Goal: Task Accomplishment & Management: Use online tool/utility

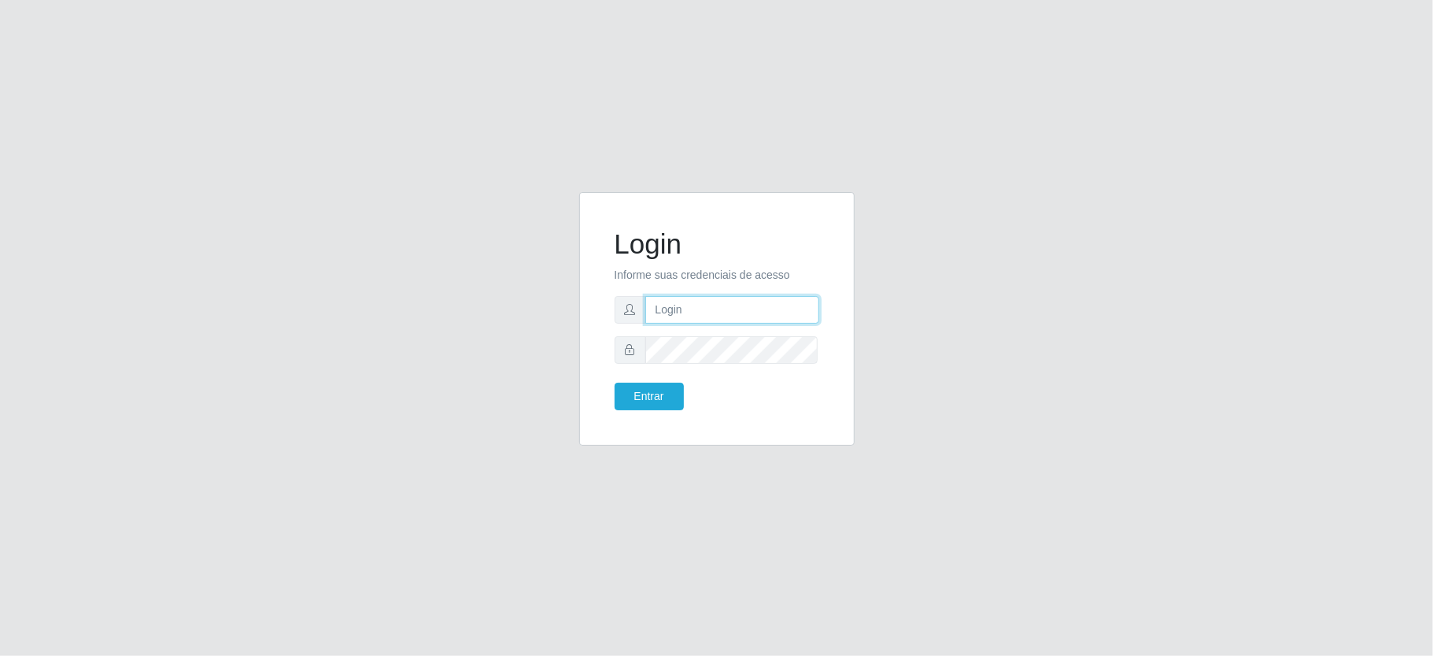
click at [675, 309] on input "text" at bounding box center [732, 310] width 174 height 28
type input "A"
type input "anacarla@ideal"
click at [664, 401] on button "Entrar" at bounding box center [649, 397] width 69 height 28
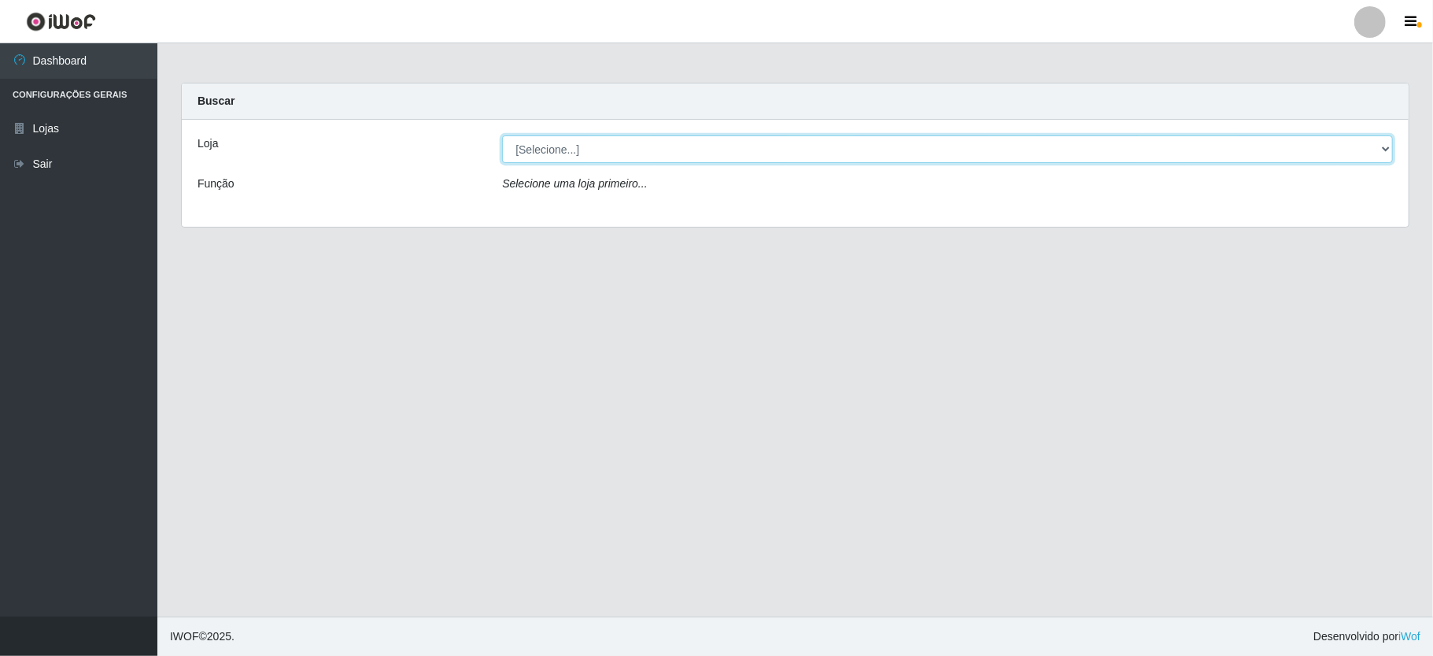
click at [1390, 146] on select "[Selecione...] Ideal - Conceição" at bounding box center [947, 149] width 891 height 28
select select "231"
click at [502, 135] on select "[Selecione...] Ideal - Conceição" at bounding box center [947, 149] width 891 height 28
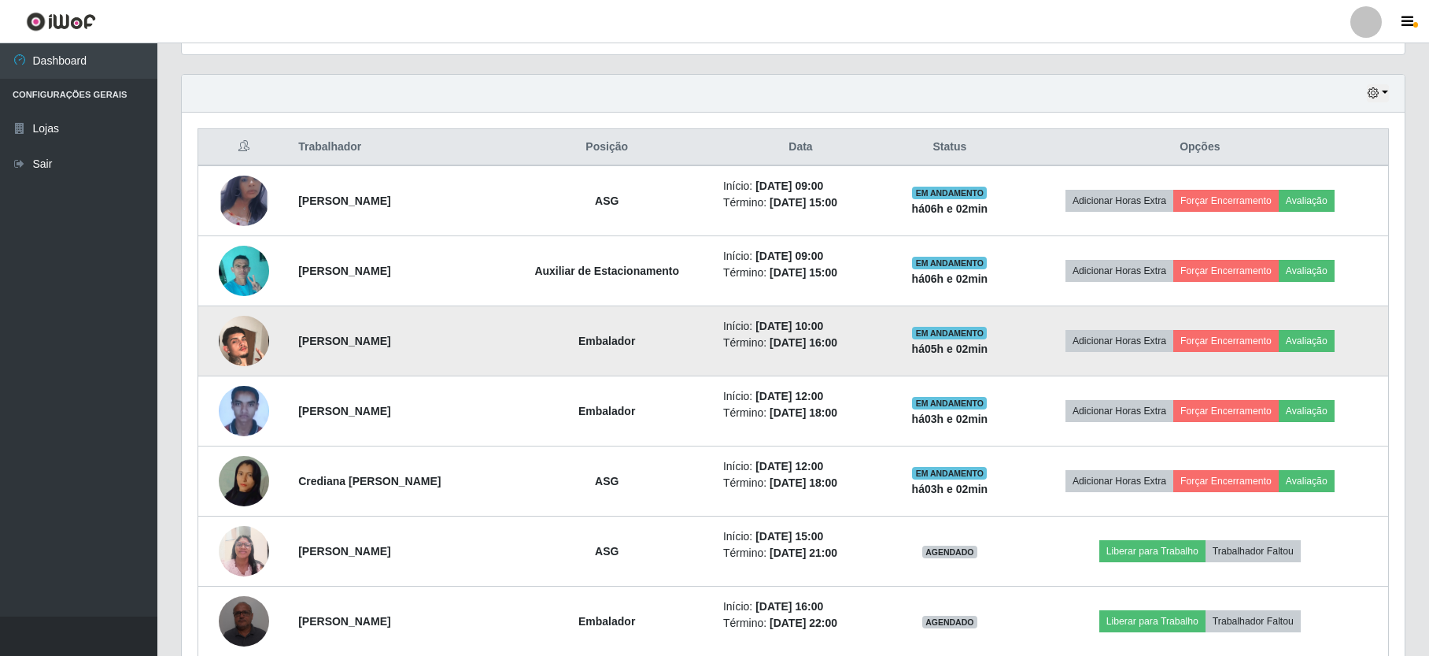
scroll to position [630, 0]
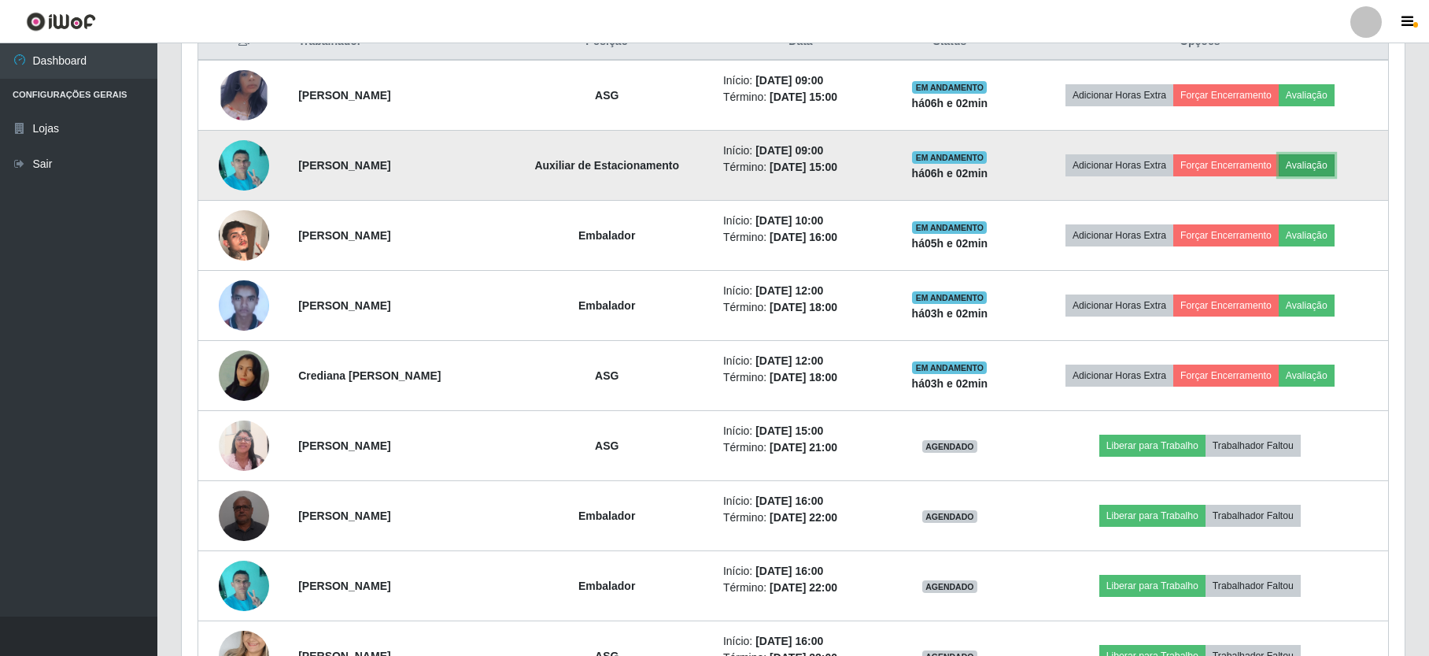
click at [1330, 171] on button "Avaliação" at bounding box center [1307, 165] width 56 height 22
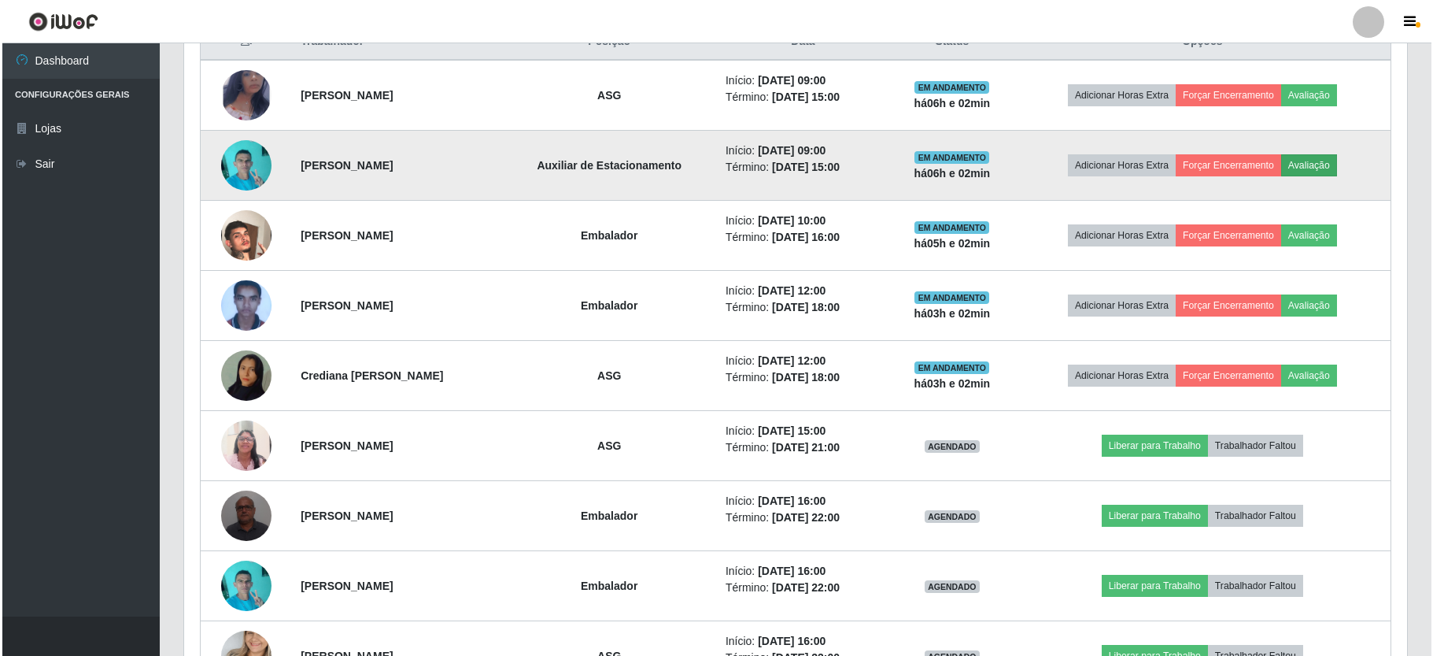
scroll to position [327, 1209]
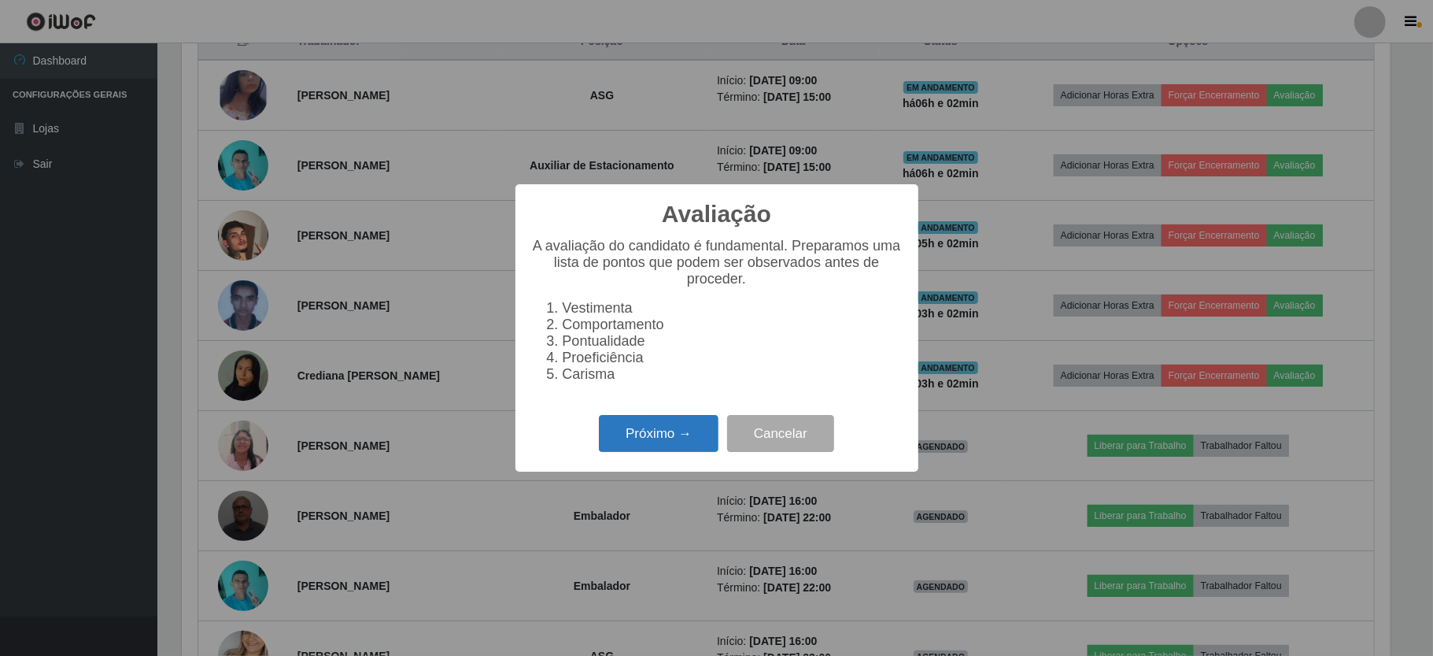
click at [634, 452] on button "Próximo →" at bounding box center [659, 433] width 120 height 37
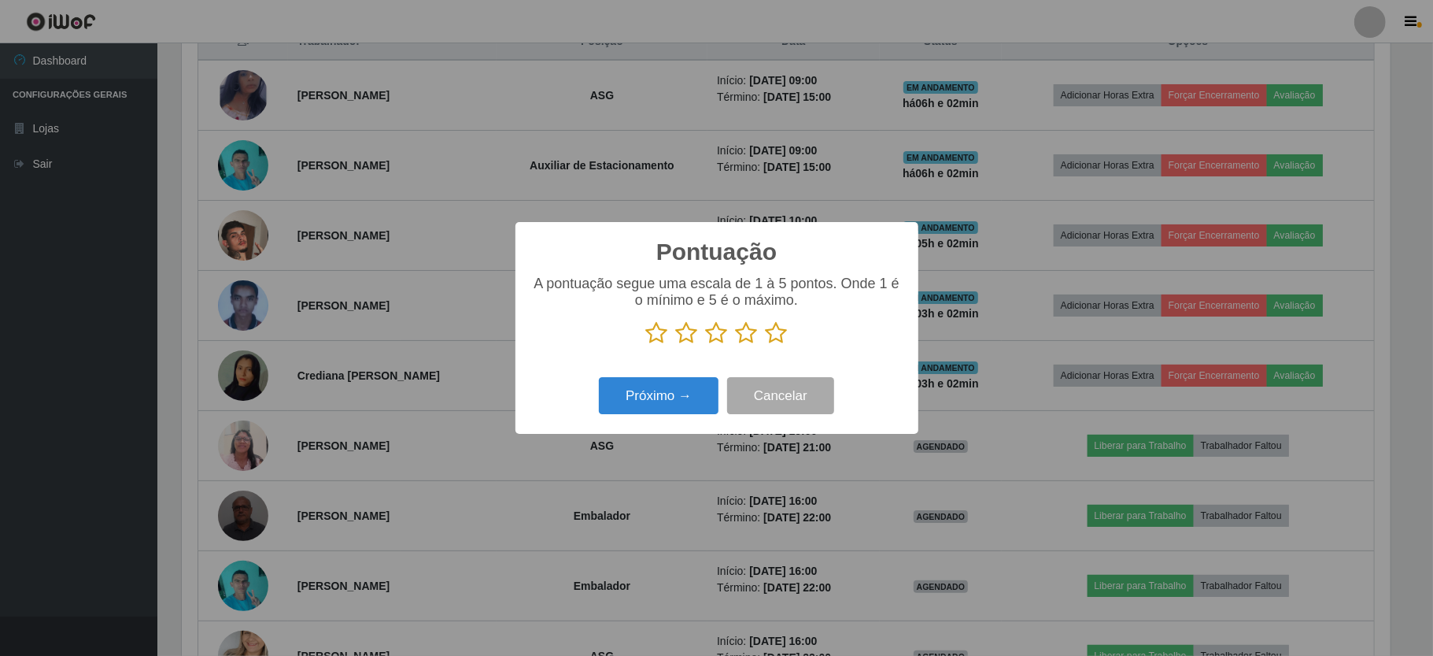
click at [781, 332] on icon at bounding box center [777, 333] width 22 height 24
click at [766, 345] on input "radio" at bounding box center [766, 345] width 0 height 0
click at [671, 389] on button "Próximo →" at bounding box center [659, 395] width 120 height 37
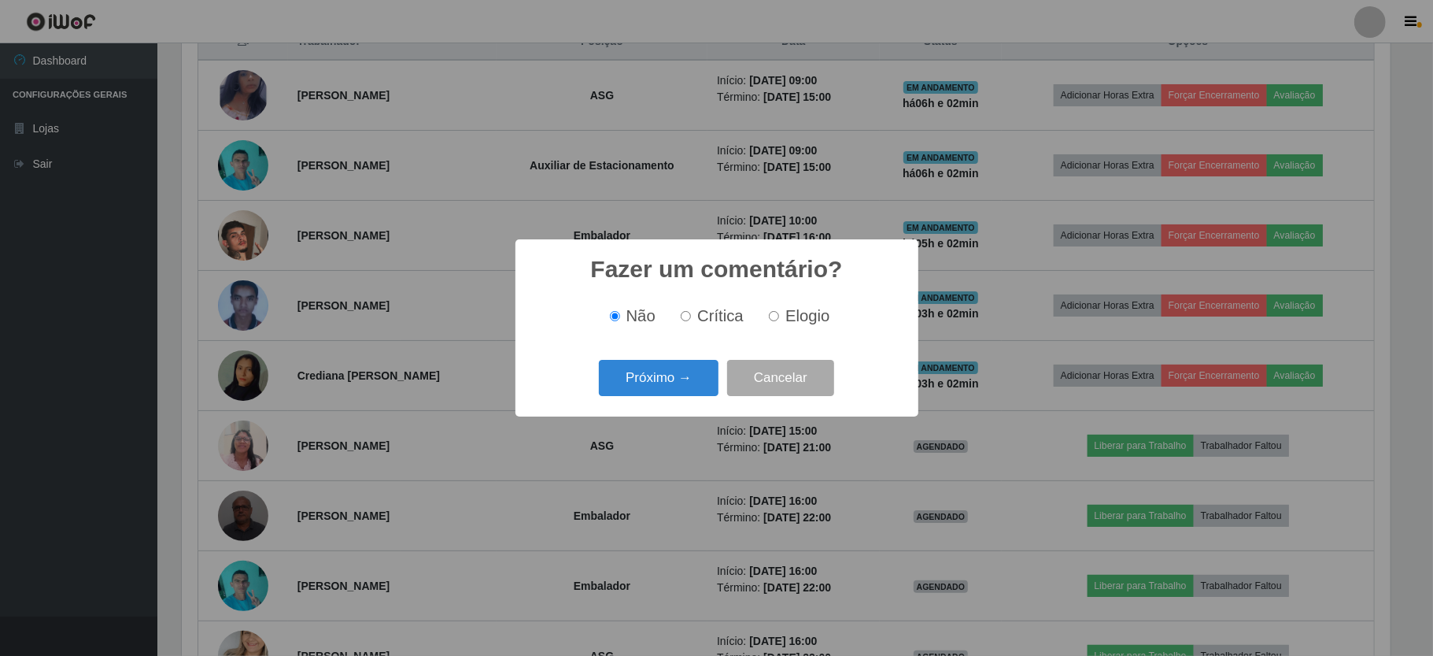
click at [671, 389] on button "Próximo →" at bounding box center [659, 378] width 120 height 37
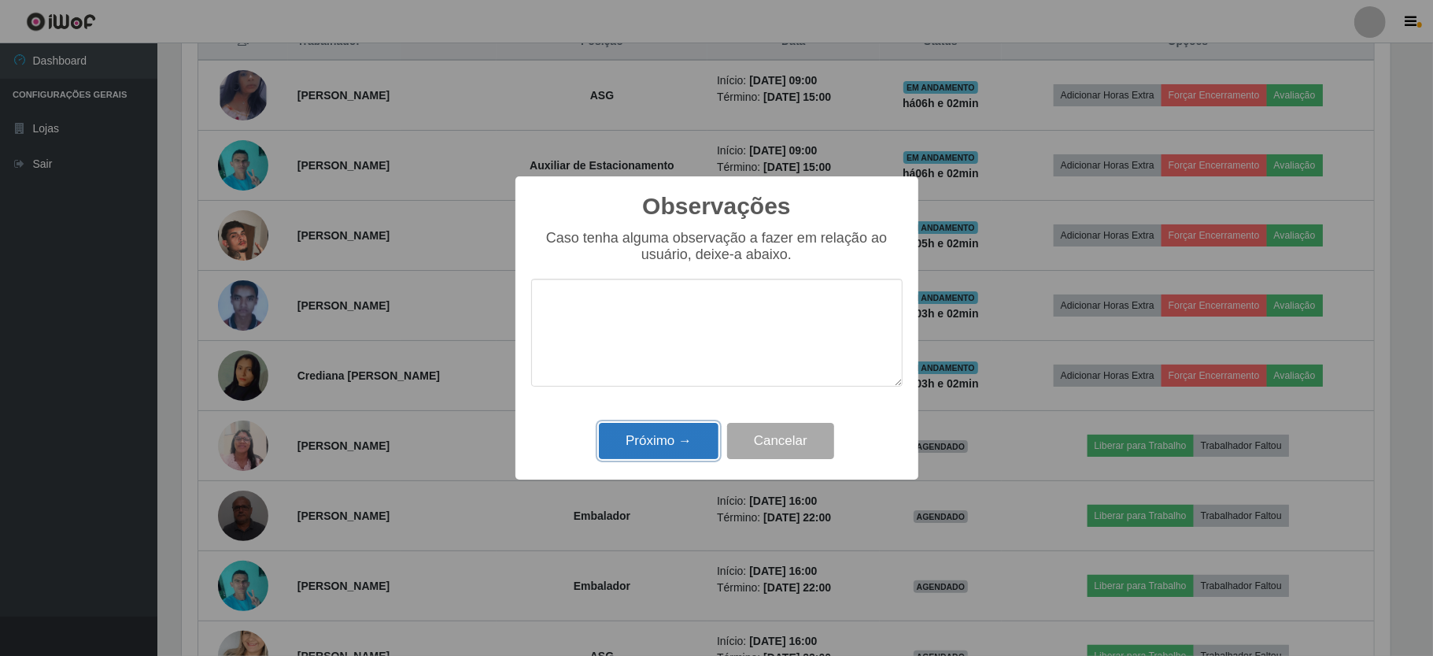
click at [668, 427] on button "Próximo →" at bounding box center [659, 441] width 120 height 37
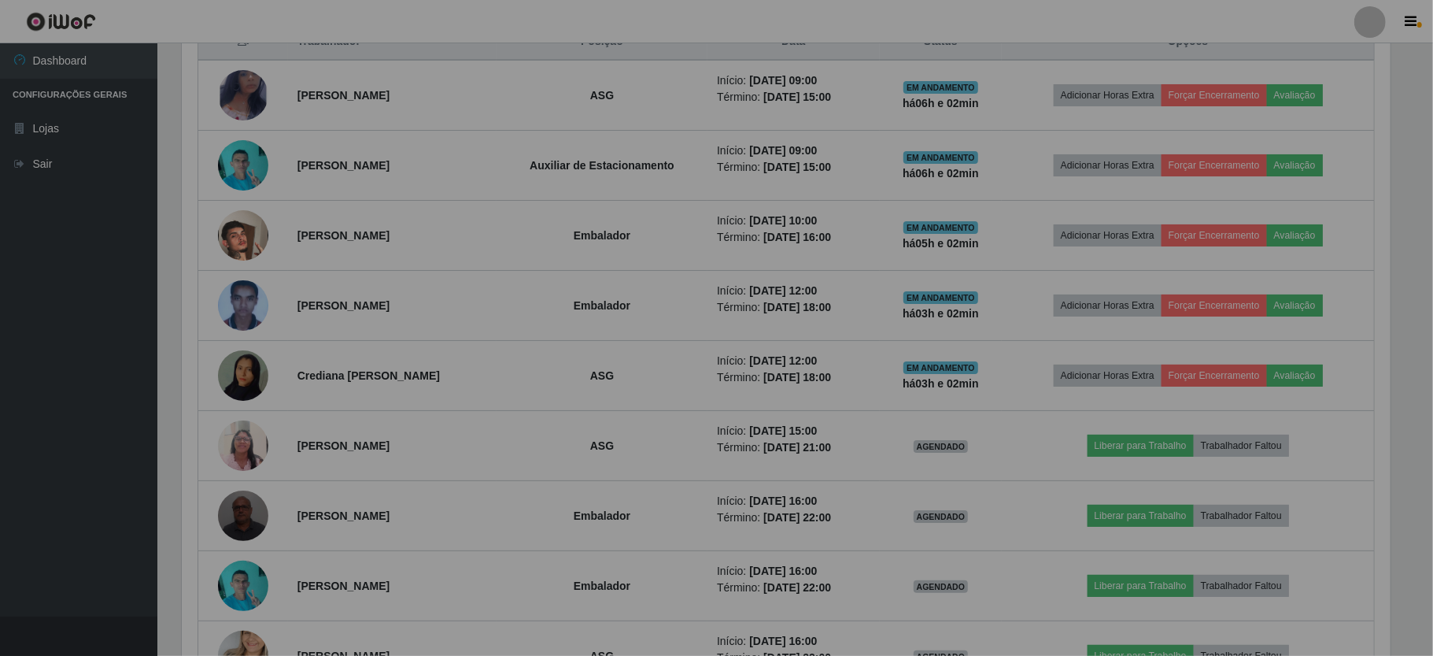
scroll to position [327, 1222]
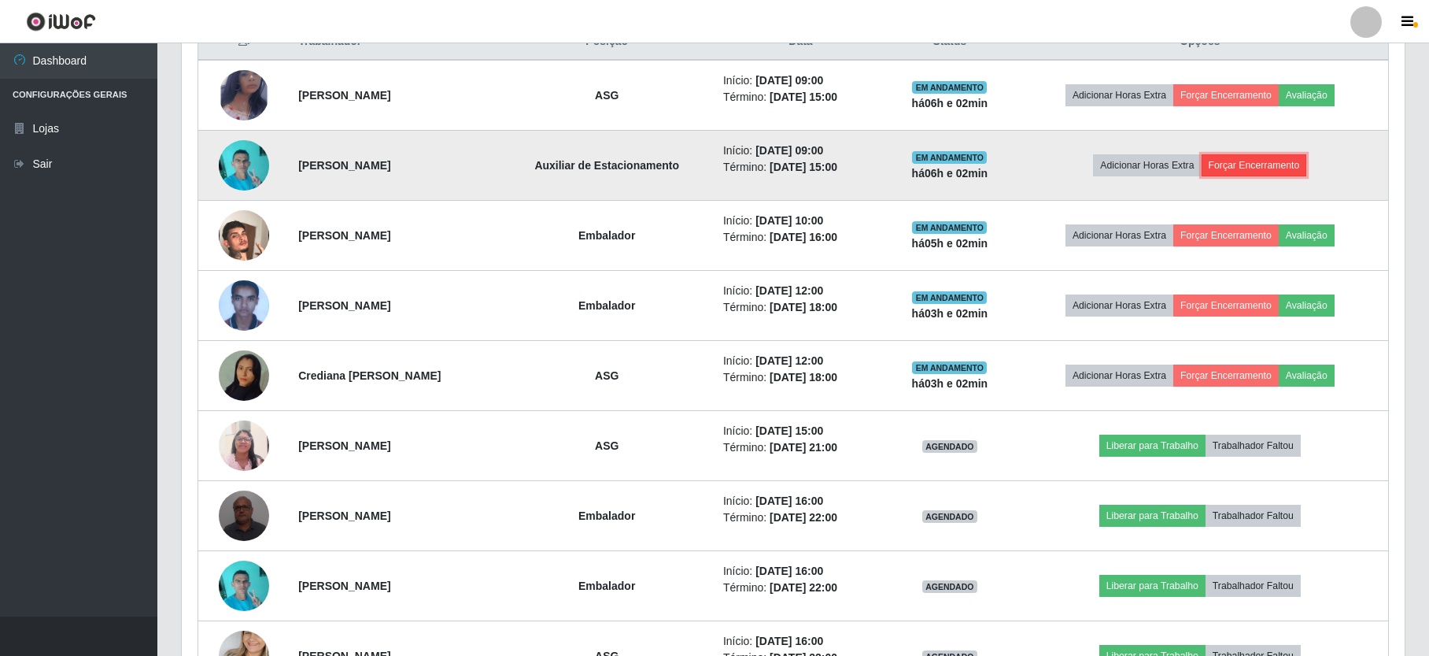
click at [1264, 162] on button "Forçar Encerramento" at bounding box center [1254, 165] width 105 height 22
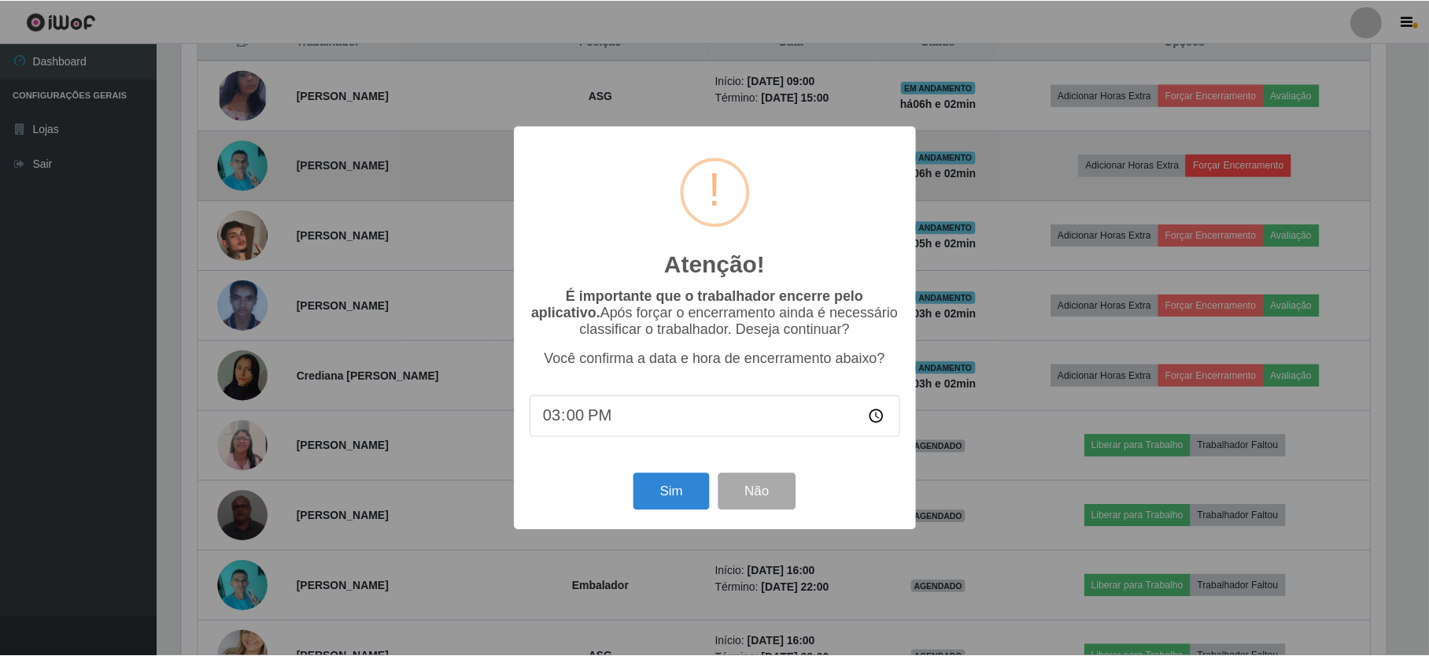
scroll to position [327, 1209]
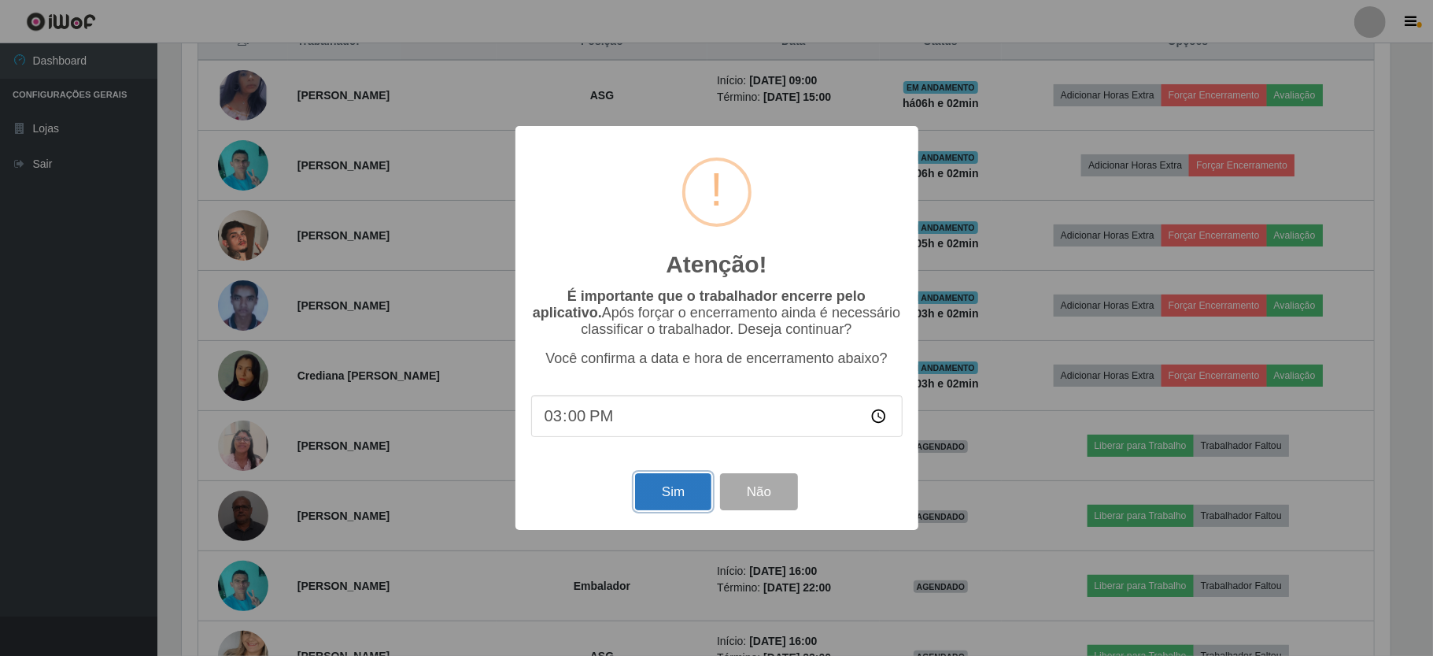
click at [646, 488] on button "Sim" at bounding box center [673, 491] width 76 height 37
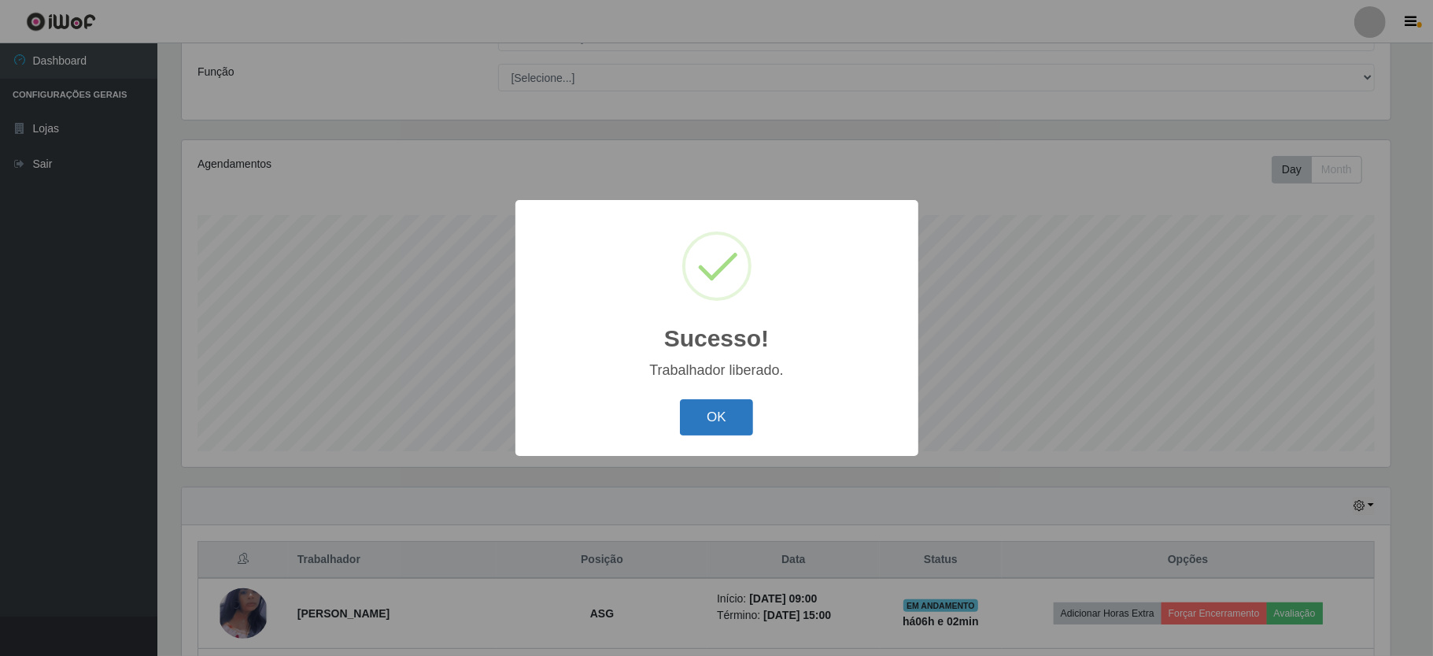
click at [694, 423] on button "OK" at bounding box center [716, 417] width 73 height 37
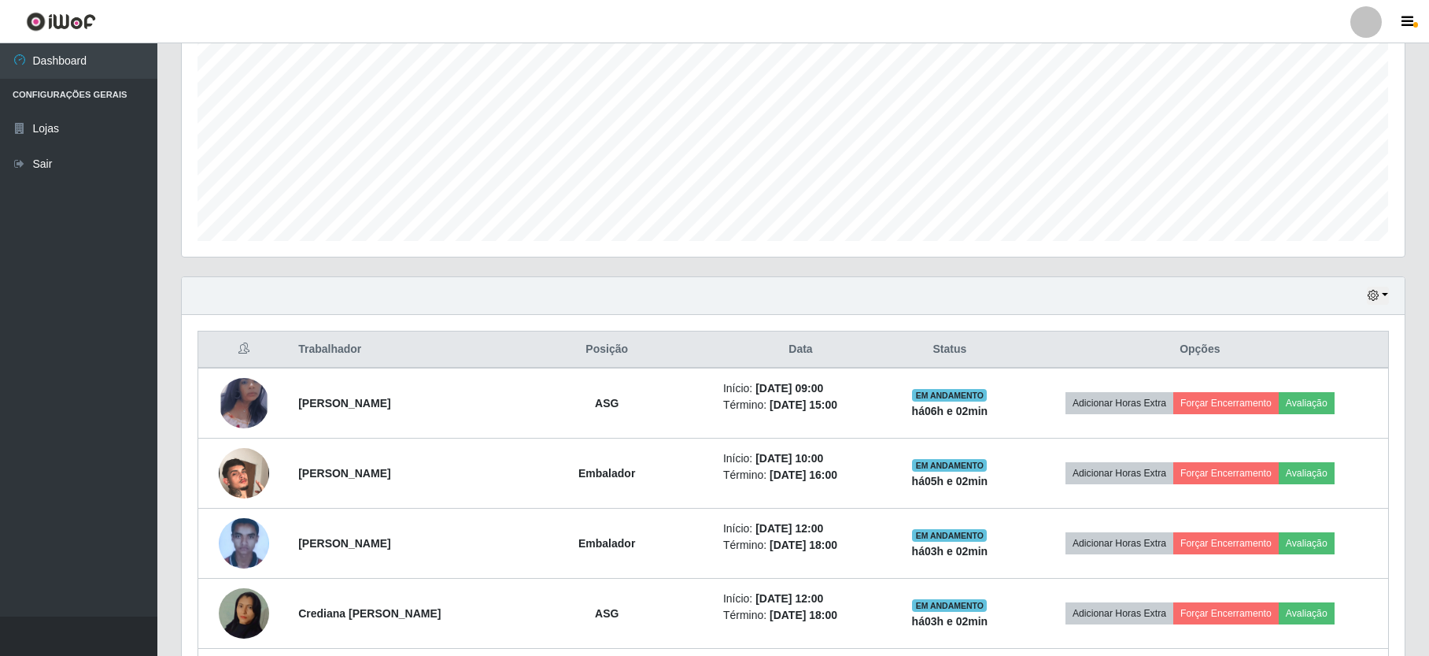
scroll to position [427, 0]
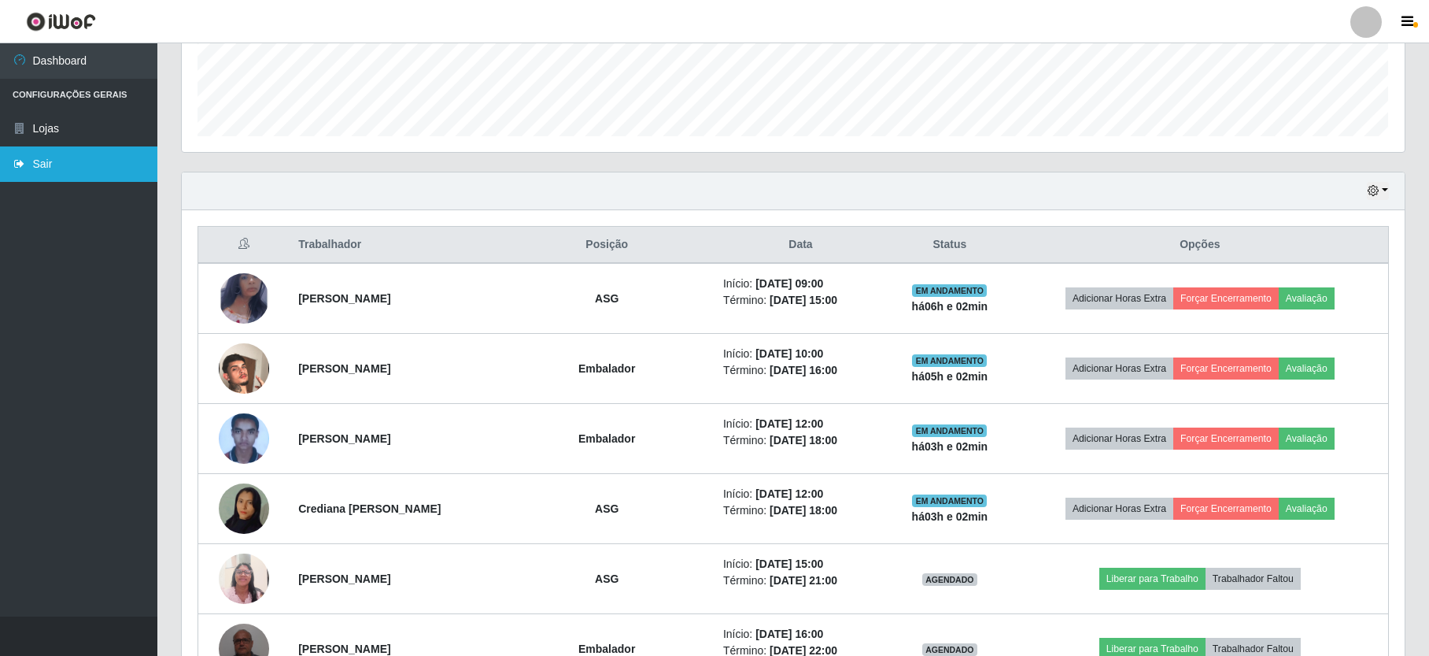
click at [112, 177] on link "Sair" at bounding box center [78, 163] width 157 height 35
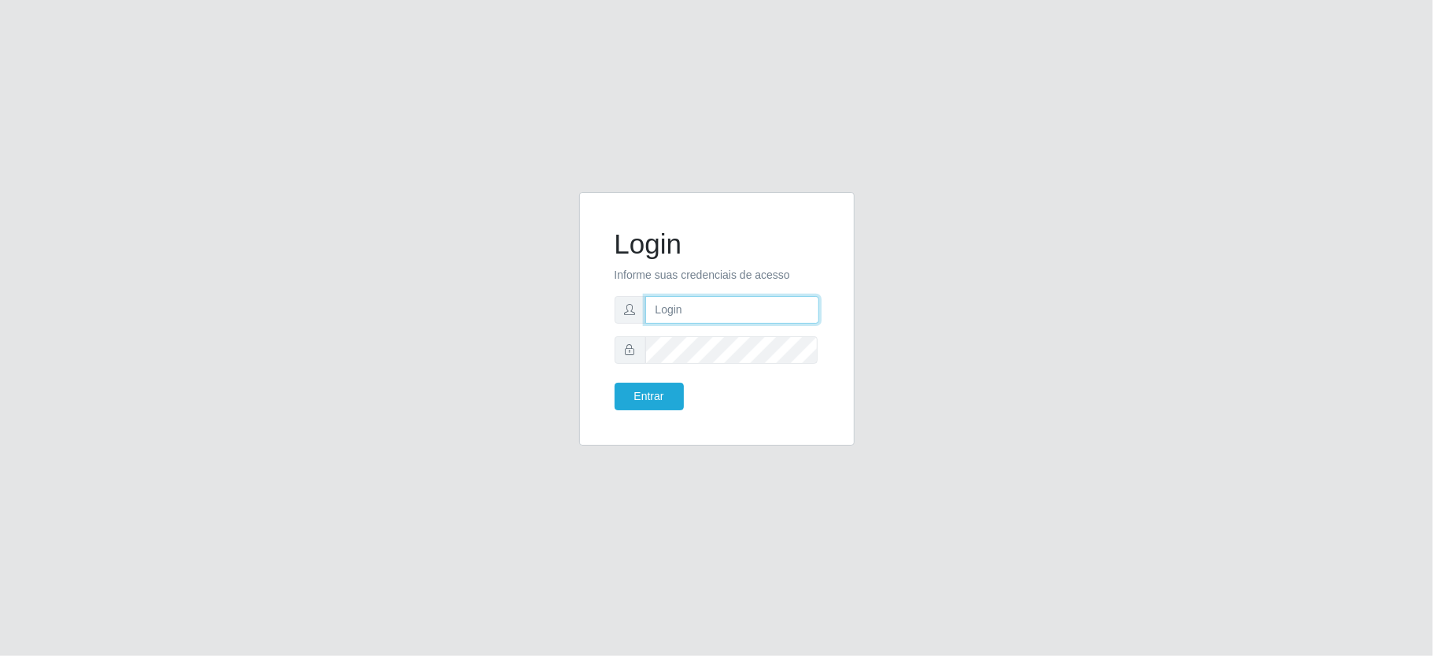
drag, startPoint x: 682, startPoint y: 310, endPoint x: 638, endPoint y: 346, distance: 57.0
click at [674, 315] on input "text" at bounding box center [732, 310] width 174 height 28
type input "anacarla@ideal"
click at [678, 387] on button "Entrar" at bounding box center [649, 397] width 69 height 28
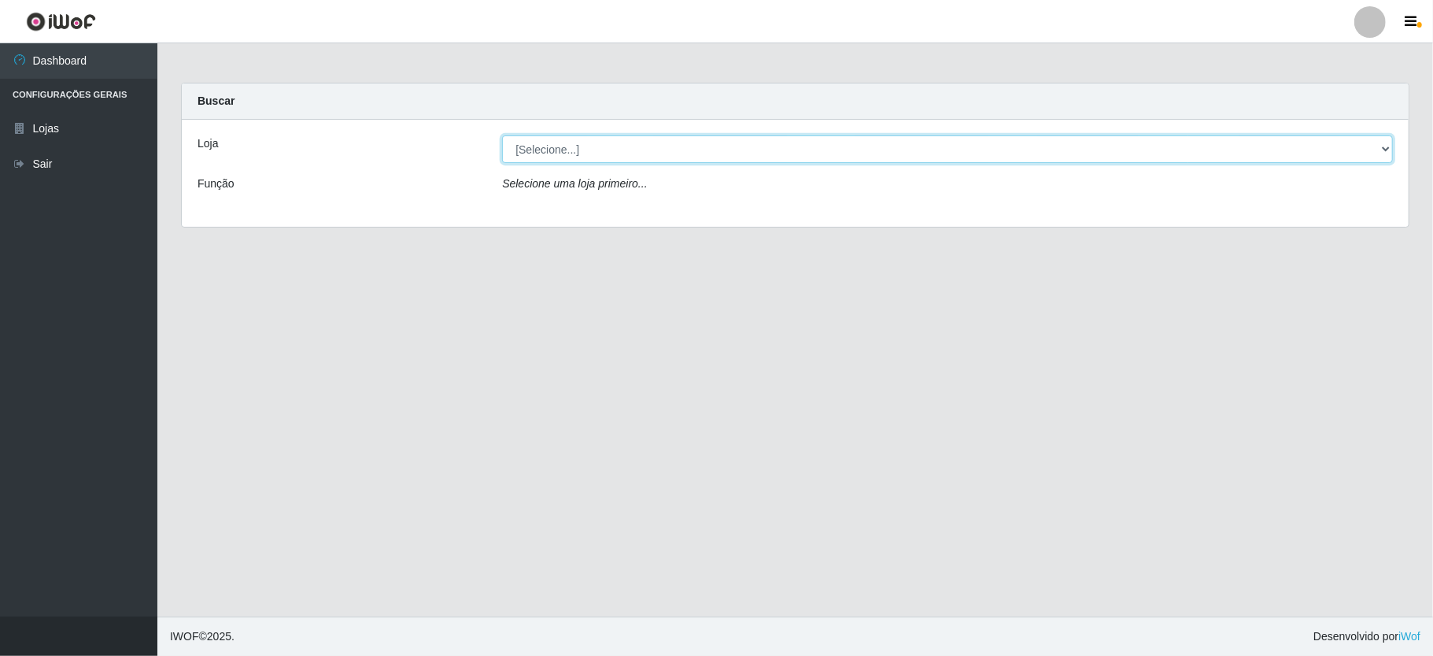
click at [1377, 153] on select "[Selecione...] Ideal - Conceição" at bounding box center [947, 149] width 891 height 28
select select "231"
click at [502, 135] on select "[Selecione...] Ideal - Conceição" at bounding box center [947, 149] width 891 height 28
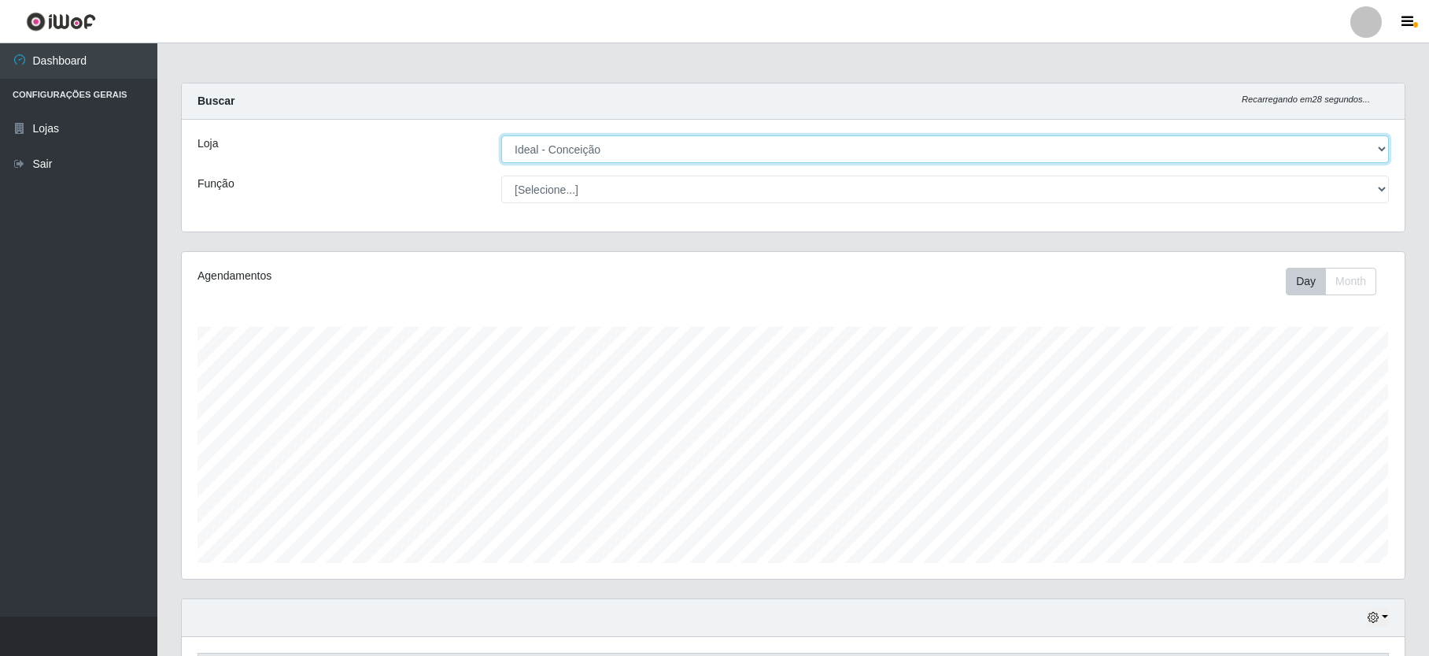
scroll to position [420, 0]
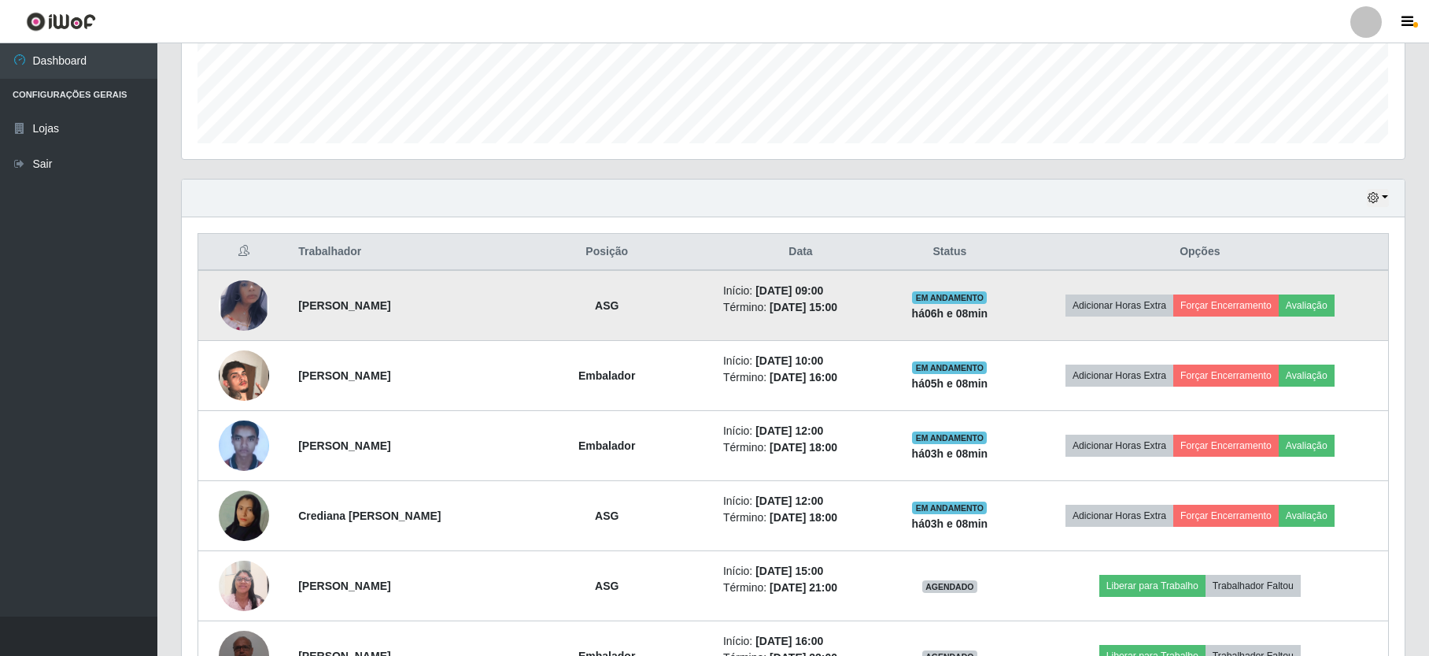
click at [230, 305] on img at bounding box center [244, 305] width 50 height 82
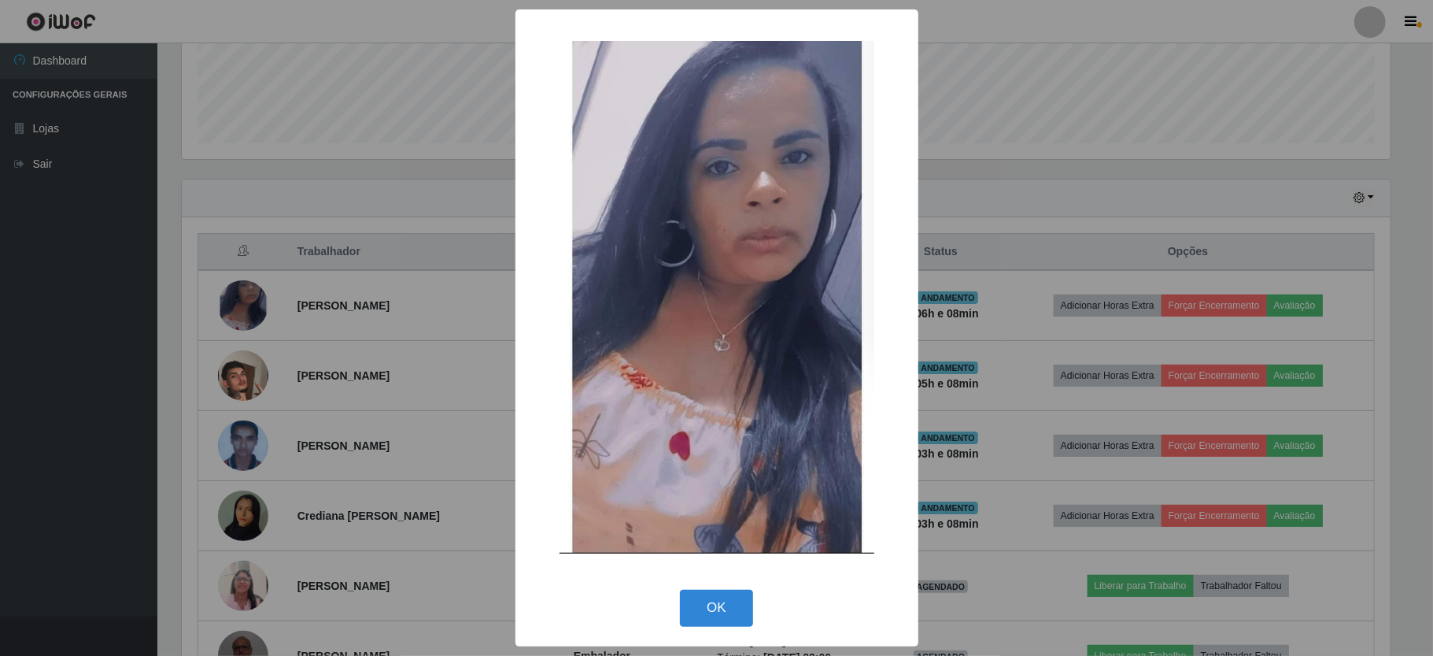
click at [989, 381] on div "× OK Cancel" at bounding box center [716, 328] width 1433 height 656
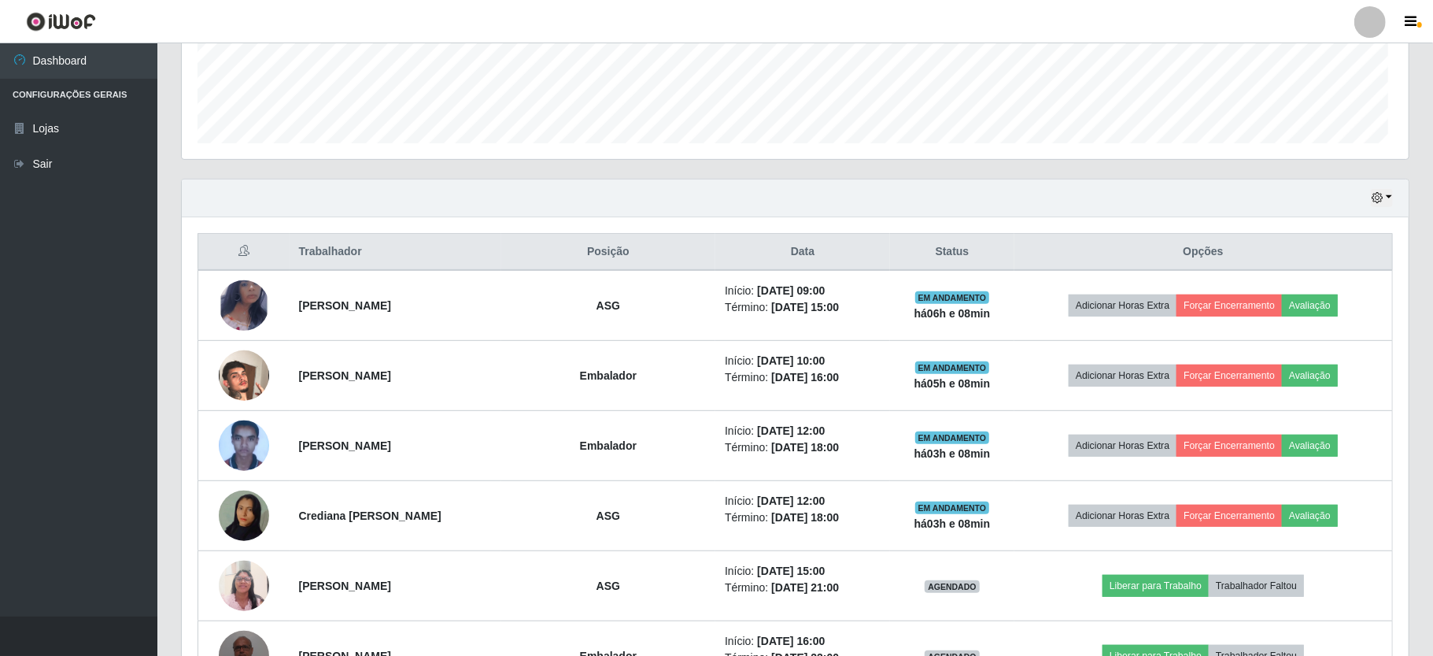
scroll to position [327, 1222]
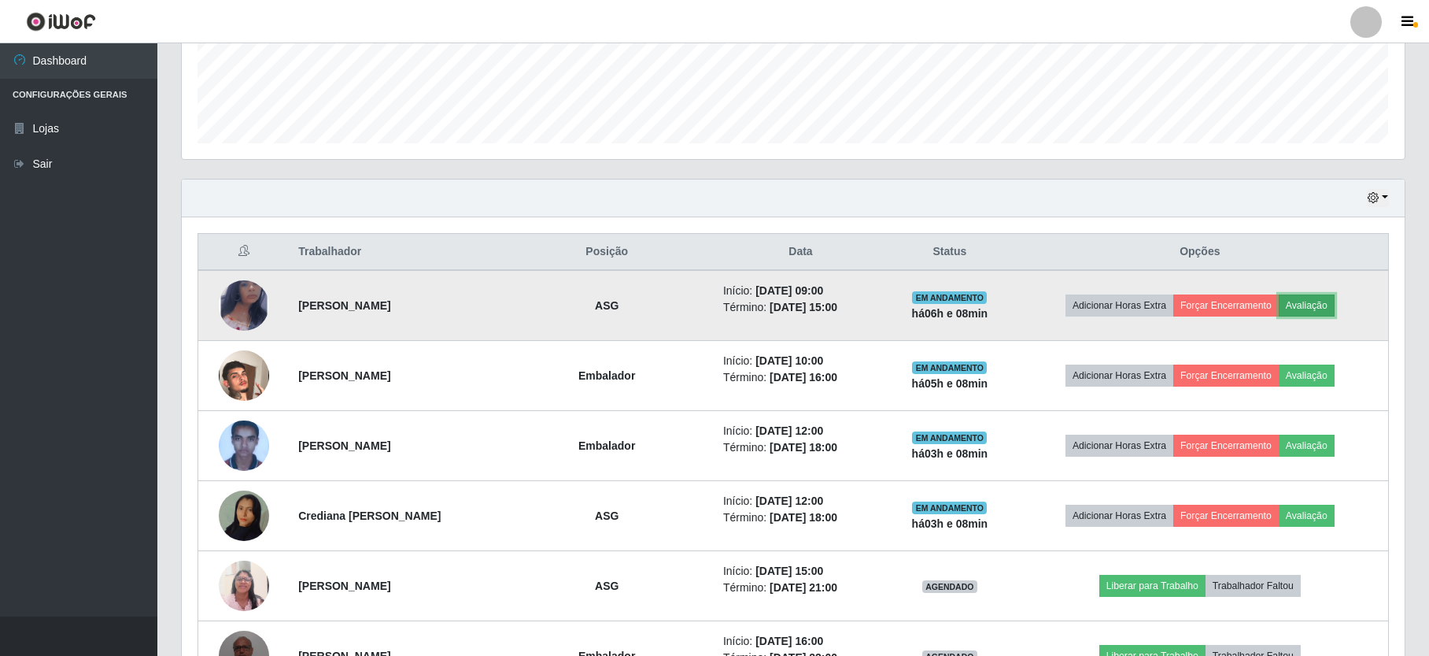
click at [1332, 309] on button "Avaliação" at bounding box center [1307, 305] width 56 height 22
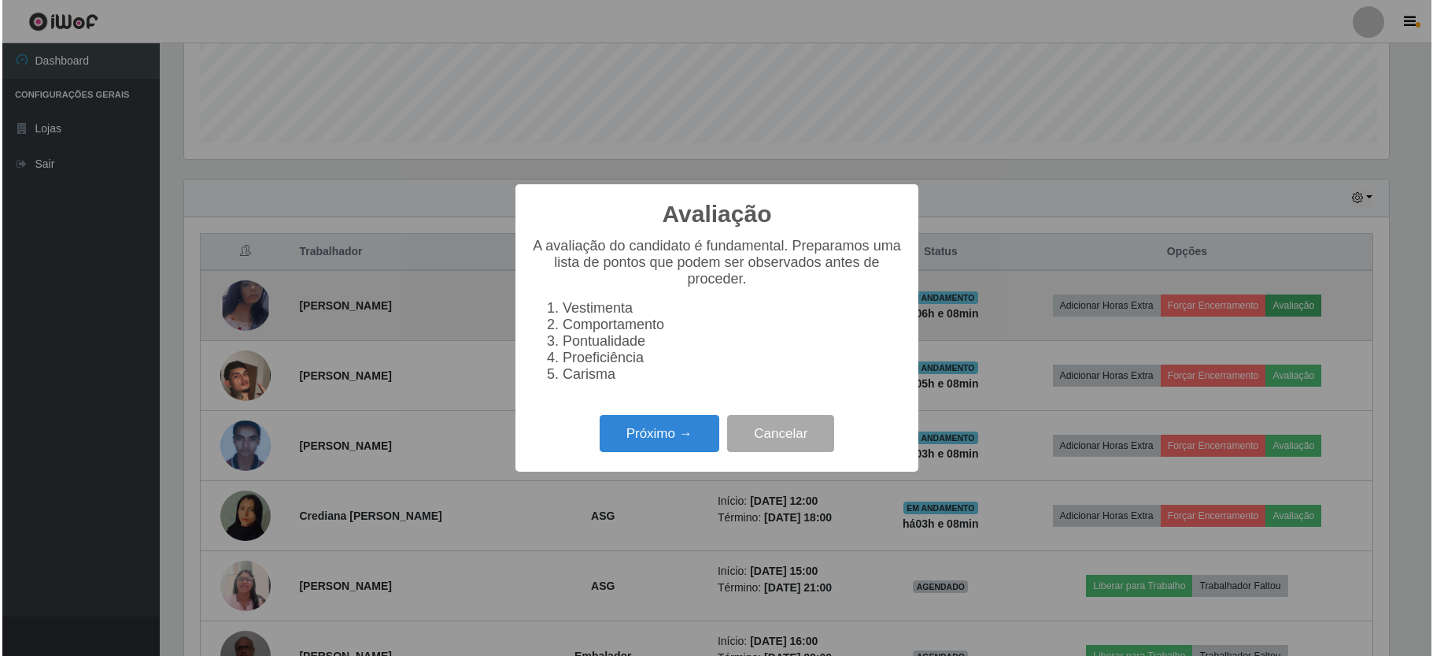
scroll to position [327, 1209]
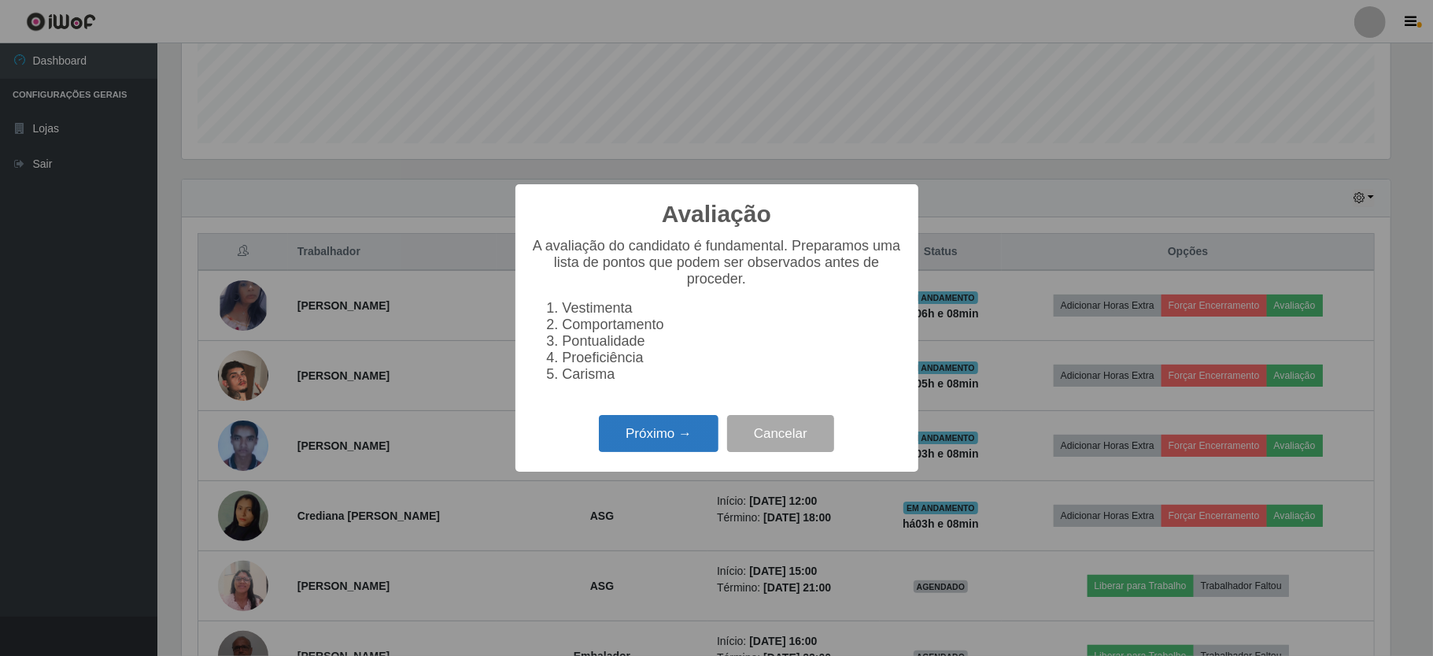
click at [605, 441] on button "Próximo →" at bounding box center [659, 433] width 120 height 37
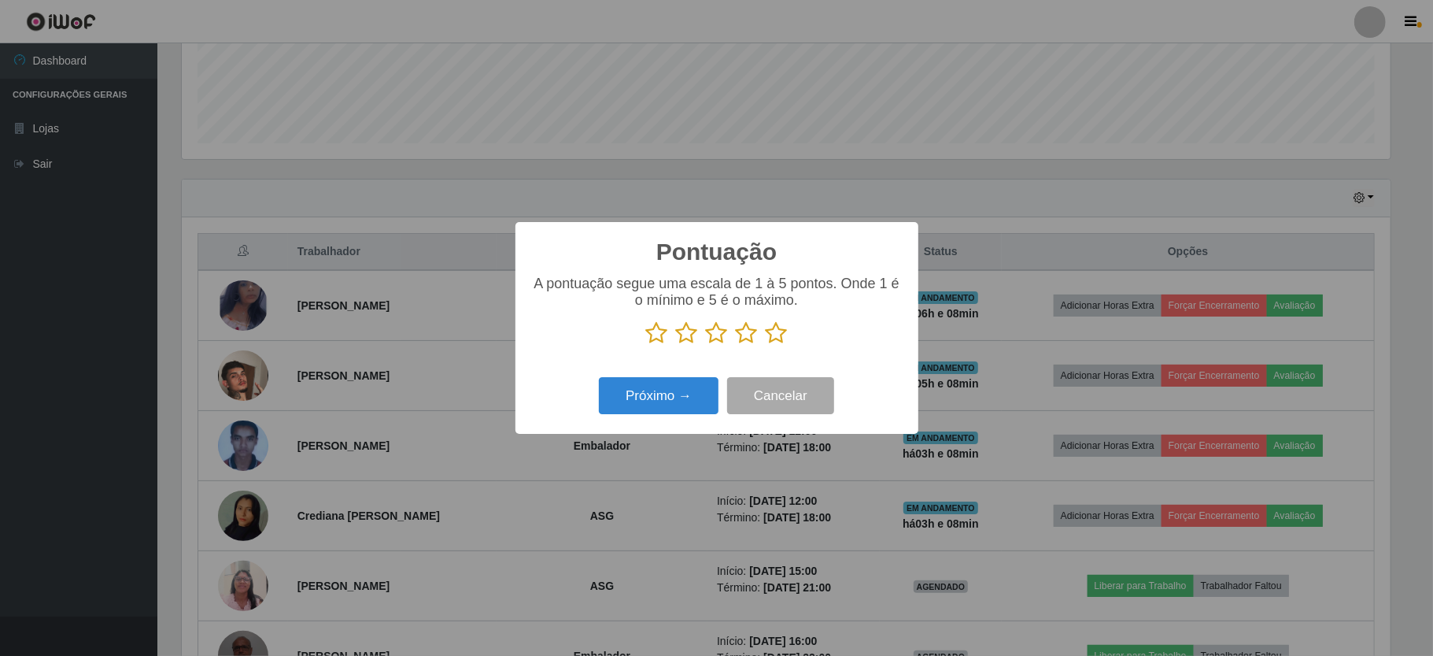
scroll to position [786790, 785908]
click at [778, 331] on icon at bounding box center [777, 333] width 22 height 24
click at [766, 345] on input "radio" at bounding box center [766, 345] width 0 height 0
click at [712, 395] on button "Próximo →" at bounding box center [659, 395] width 120 height 37
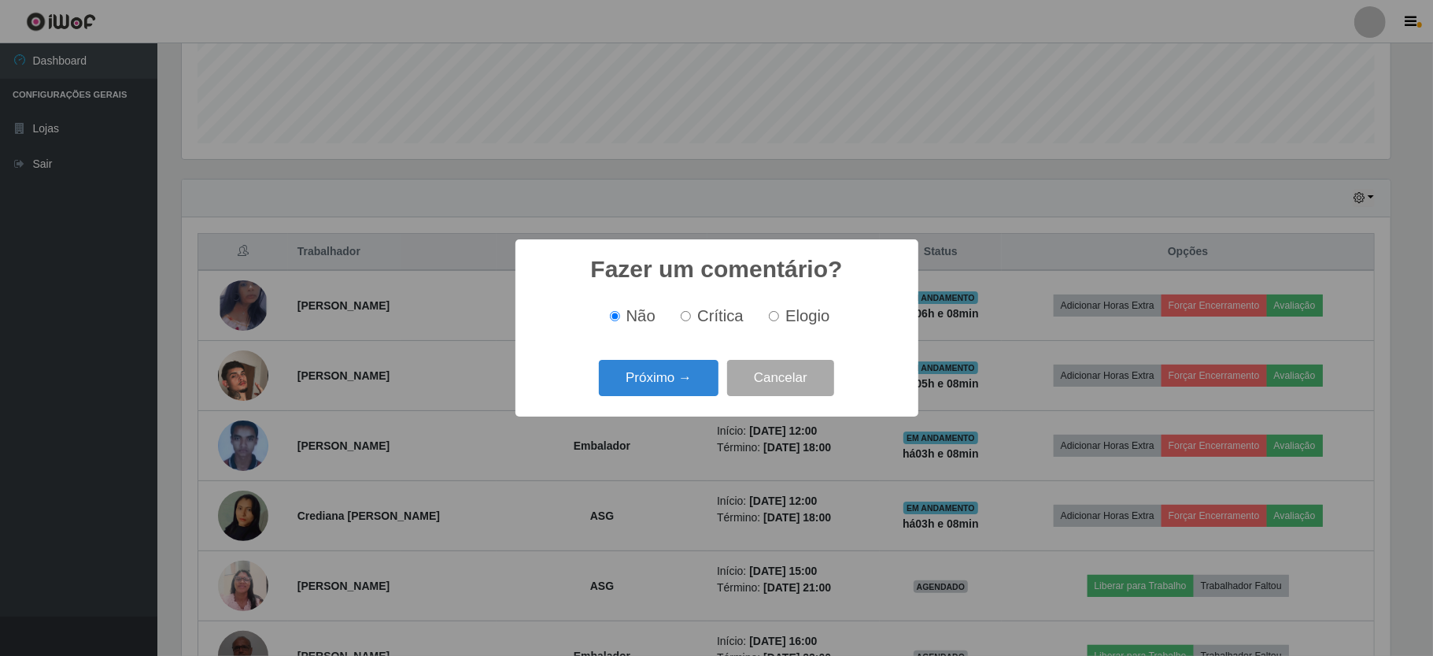
click at [712, 395] on button "Próximo →" at bounding box center [659, 378] width 120 height 37
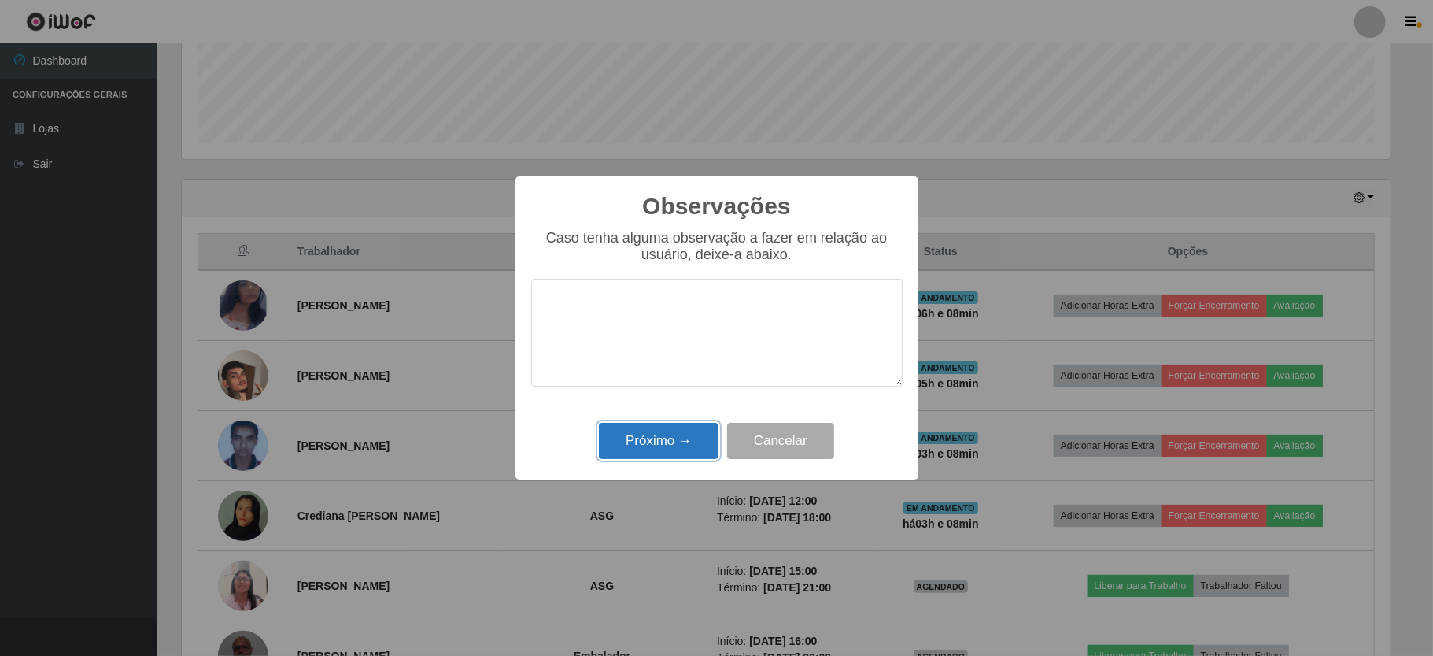
click at [684, 450] on button "Próximo →" at bounding box center [659, 441] width 120 height 37
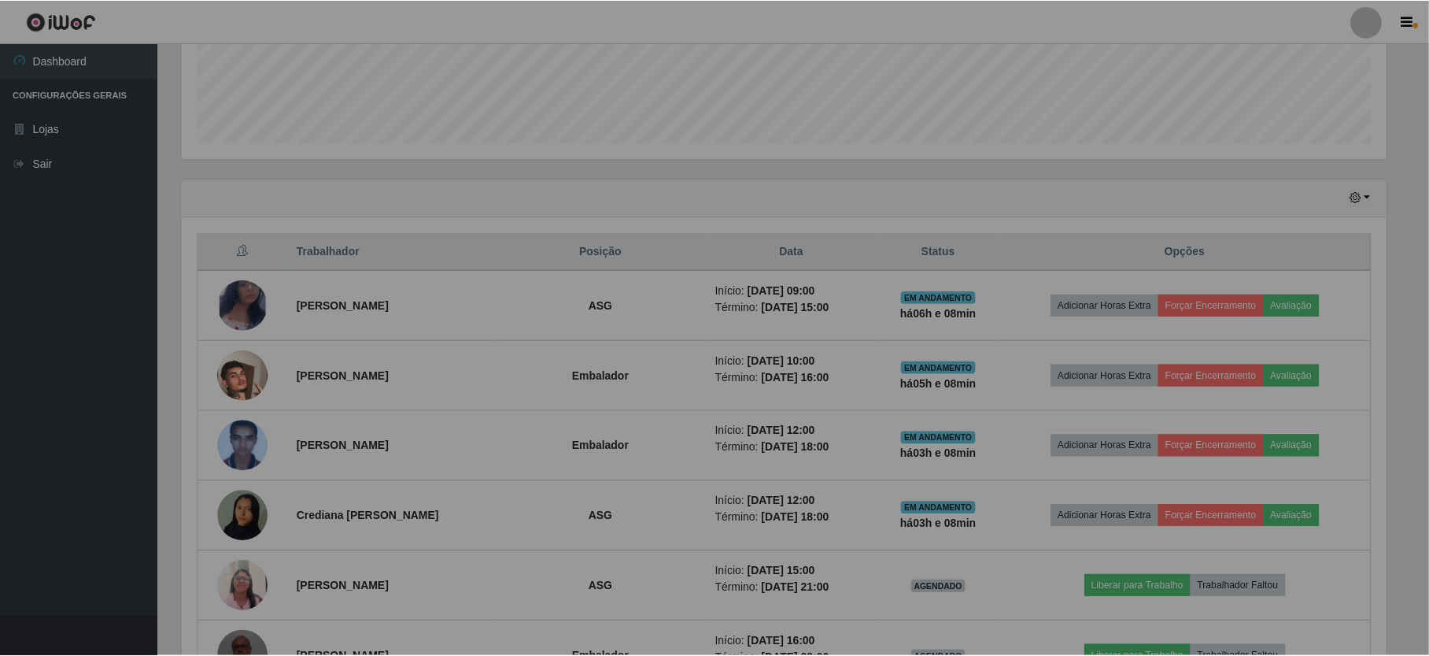
scroll to position [327, 1222]
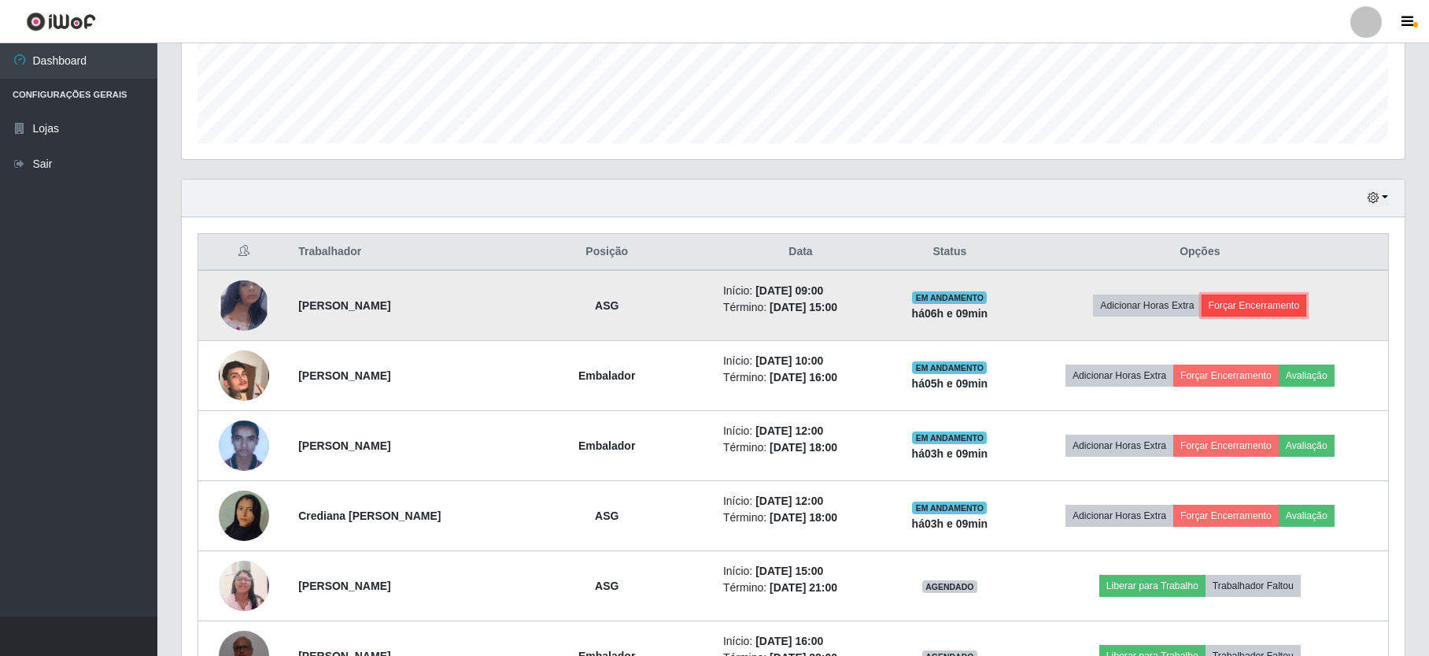
click at [1239, 313] on button "Forçar Encerramento" at bounding box center [1254, 305] width 105 height 22
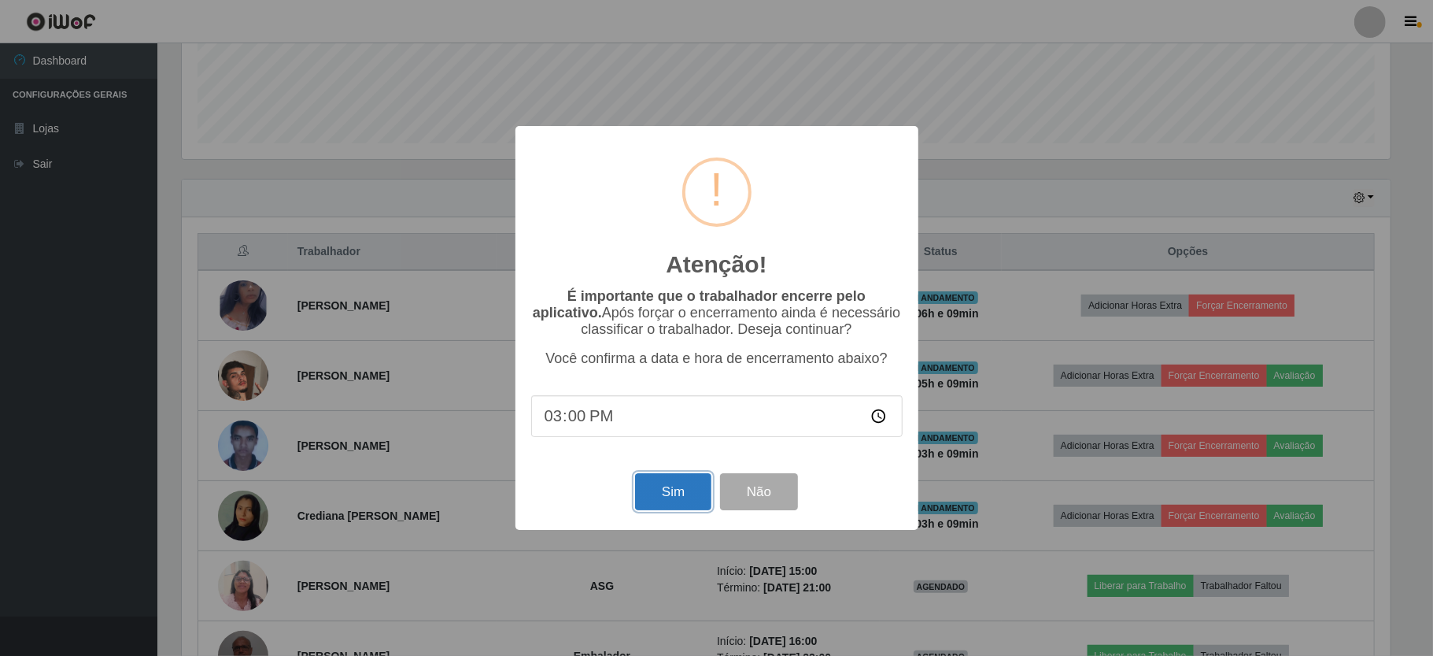
click at [665, 498] on button "Sim" at bounding box center [673, 491] width 76 height 37
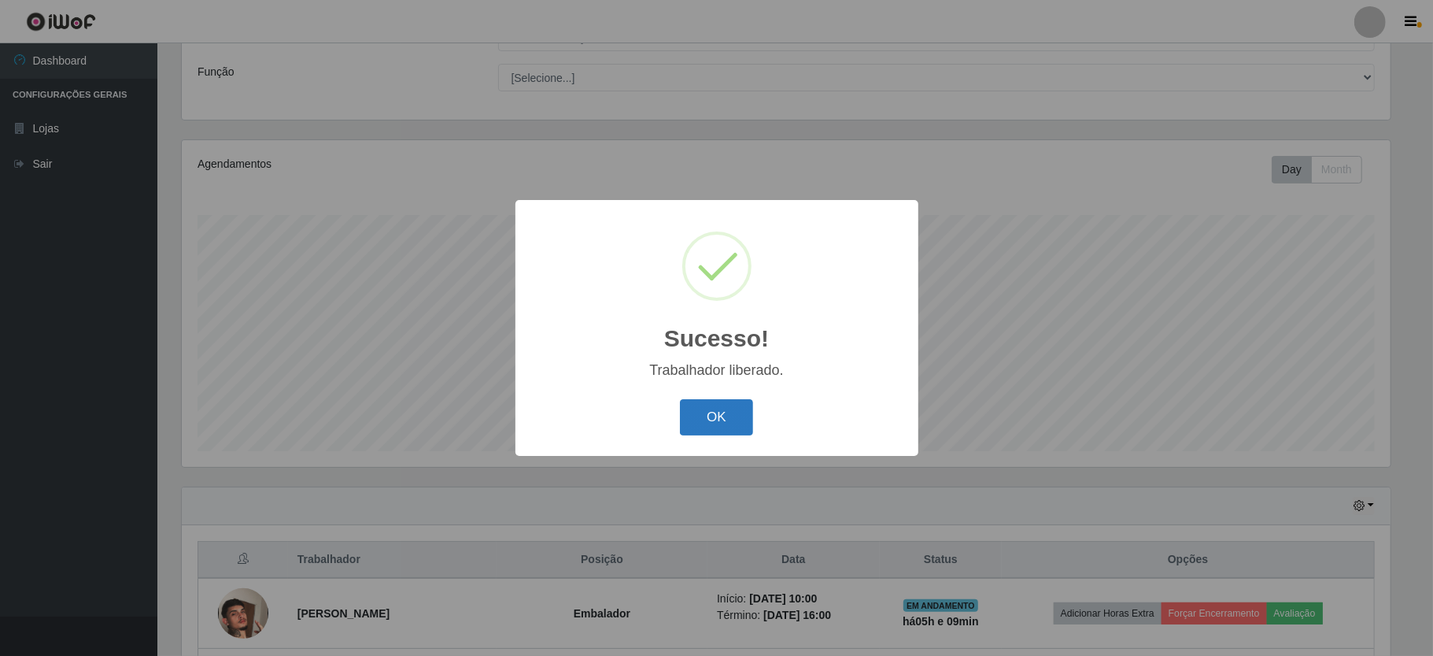
click at [728, 409] on button "OK" at bounding box center [716, 417] width 73 height 37
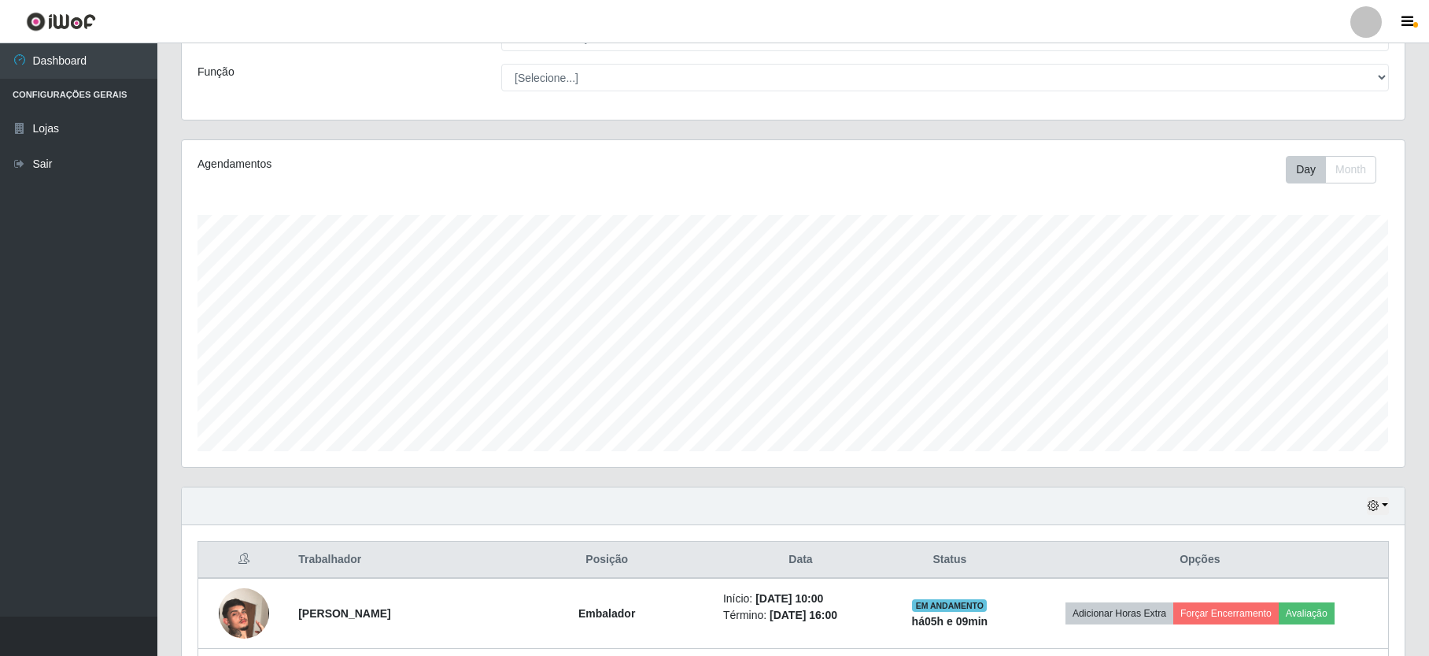
scroll to position [427, 0]
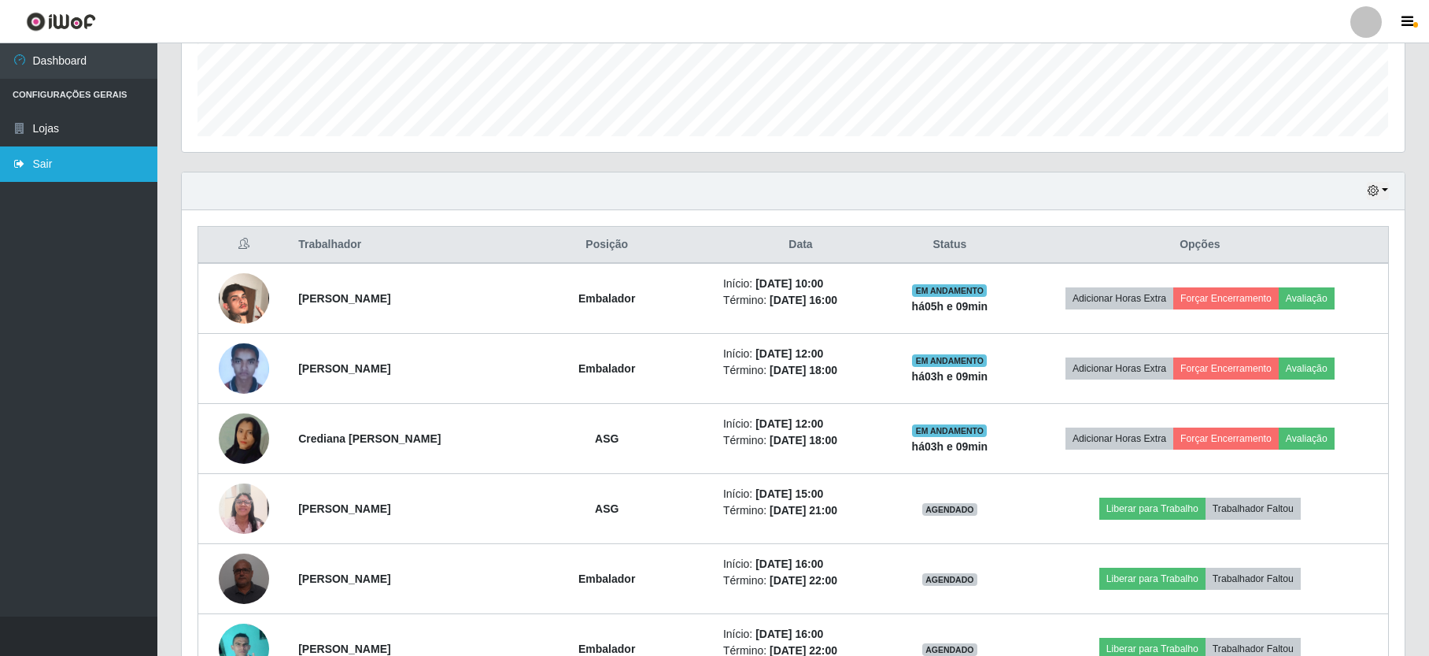
click at [111, 161] on link "Sair" at bounding box center [78, 163] width 157 height 35
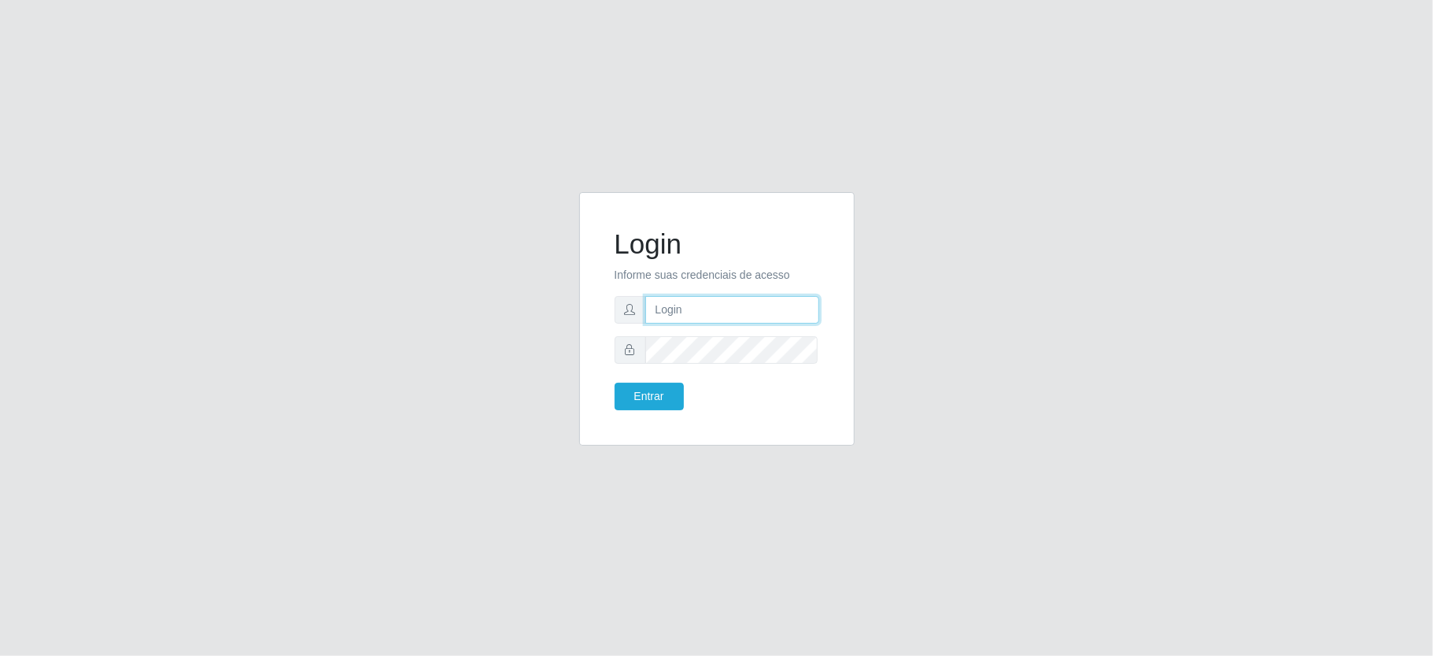
click at [792, 299] on input "text" at bounding box center [732, 310] width 174 height 28
type input "anacarla@ideal"
click at [672, 392] on button "Entrar" at bounding box center [649, 397] width 69 height 28
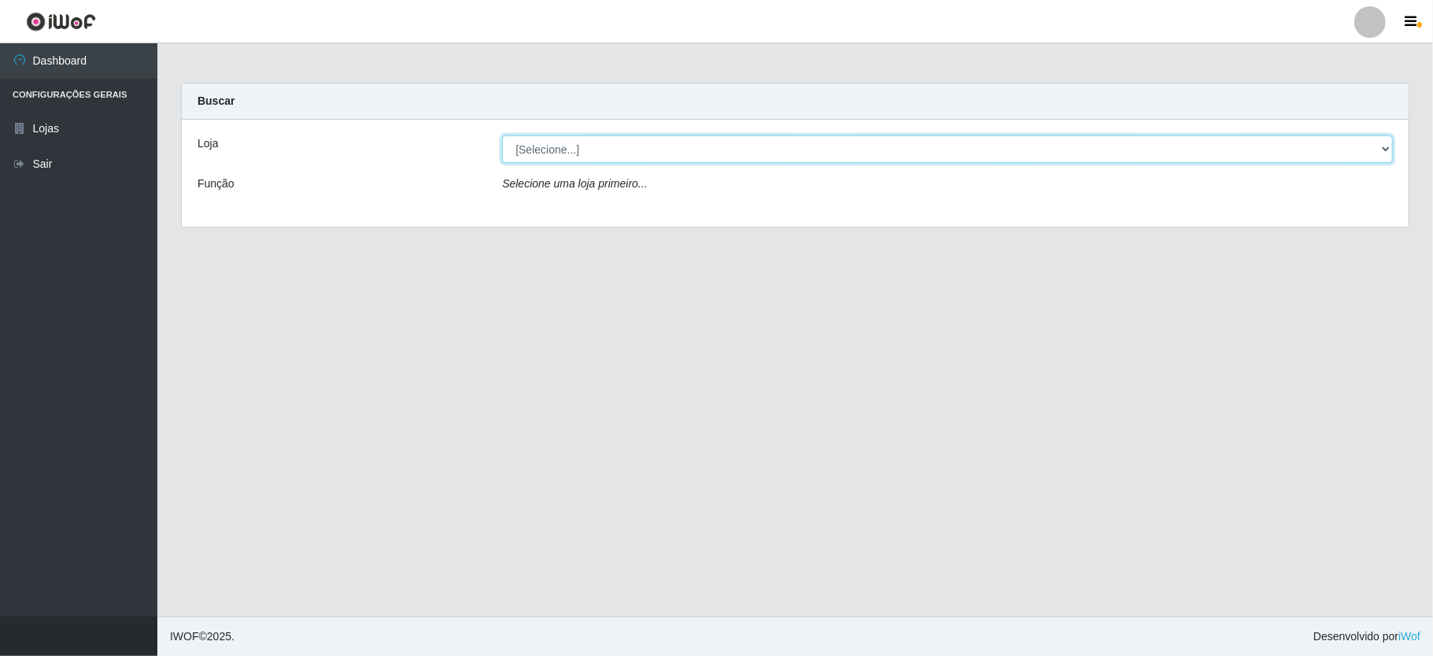
click at [1382, 154] on select "[Selecione...] Ideal - Conceição" at bounding box center [947, 149] width 891 height 28
select select "231"
click at [502, 135] on select "[Selecione...] Ideal - Conceição" at bounding box center [947, 149] width 891 height 28
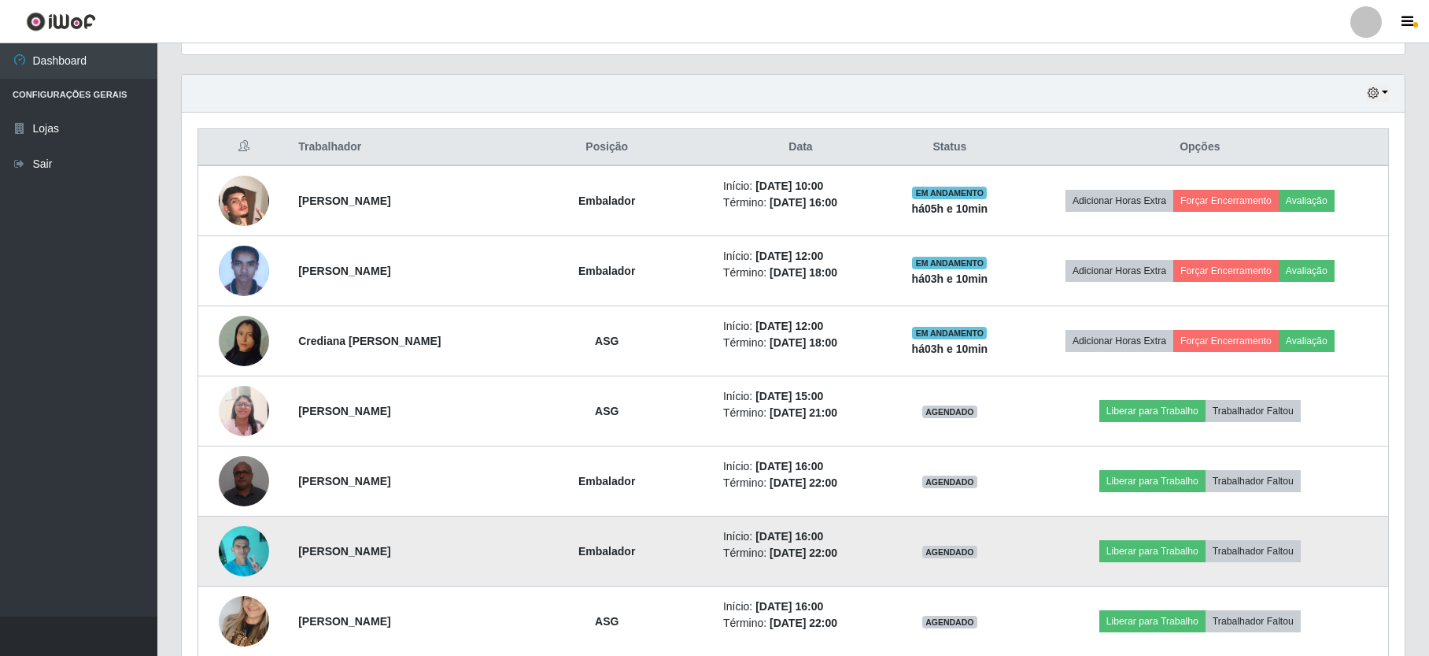
scroll to position [630, 0]
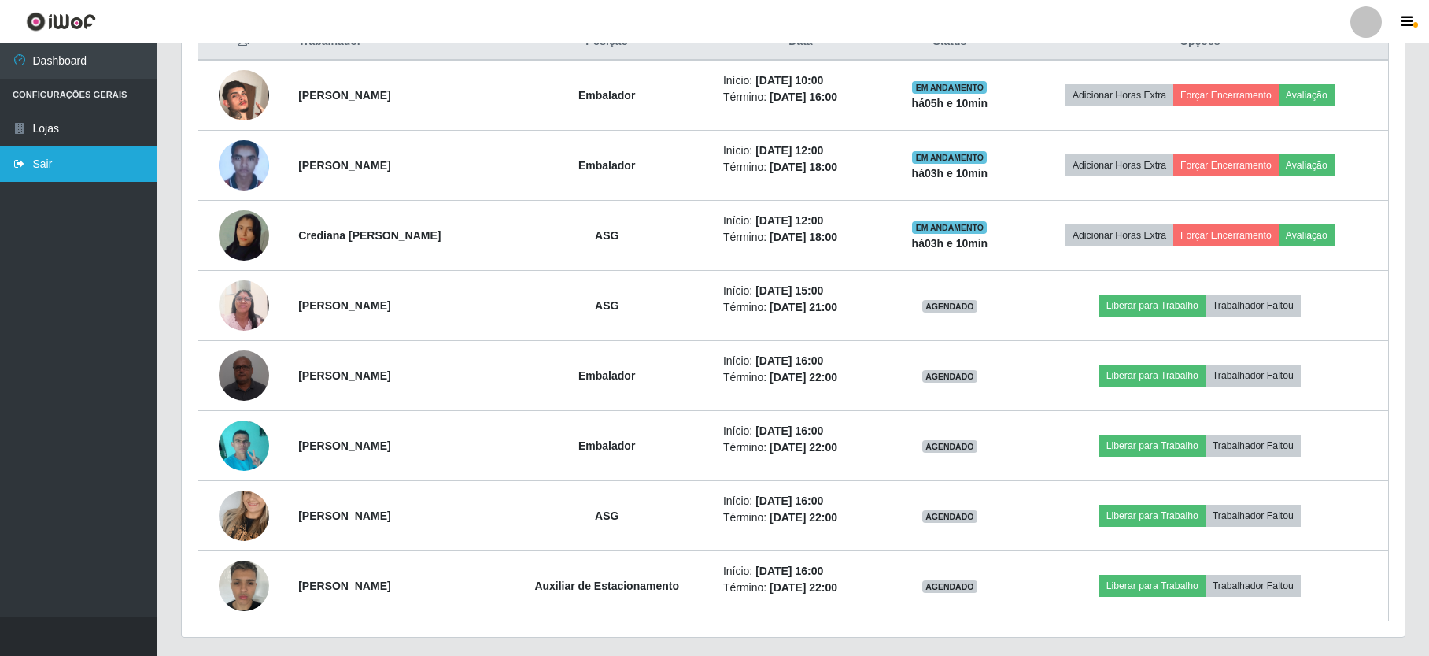
click at [60, 174] on link "Sair" at bounding box center [78, 163] width 157 height 35
